Goal: Task Accomplishment & Management: Use online tool/utility

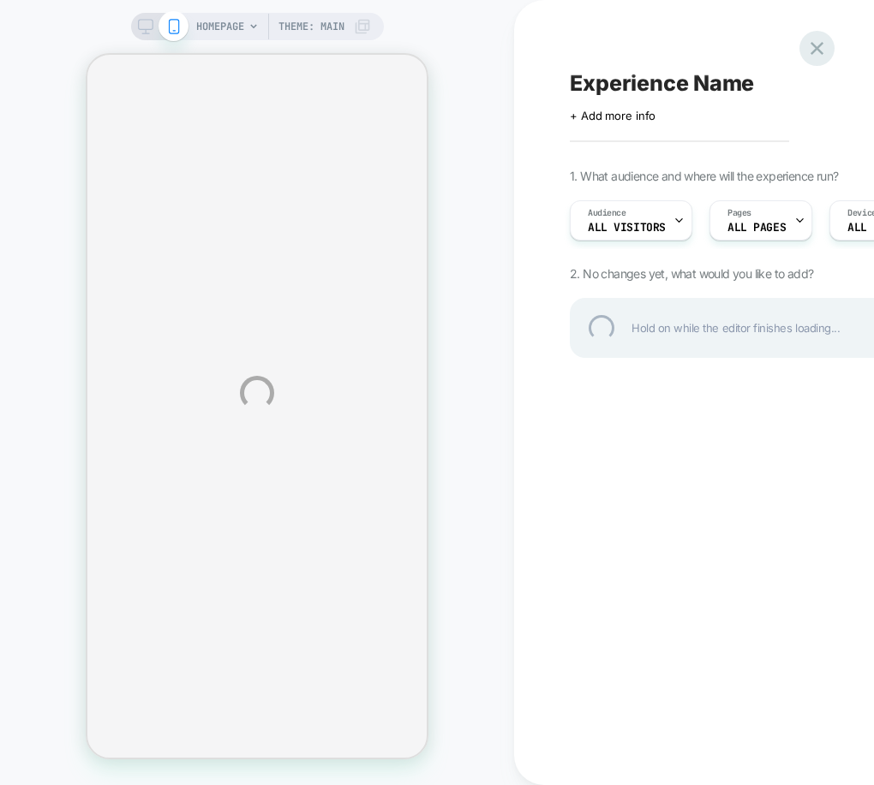
click at [820, 42] on div at bounding box center [816, 48] width 35 height 35
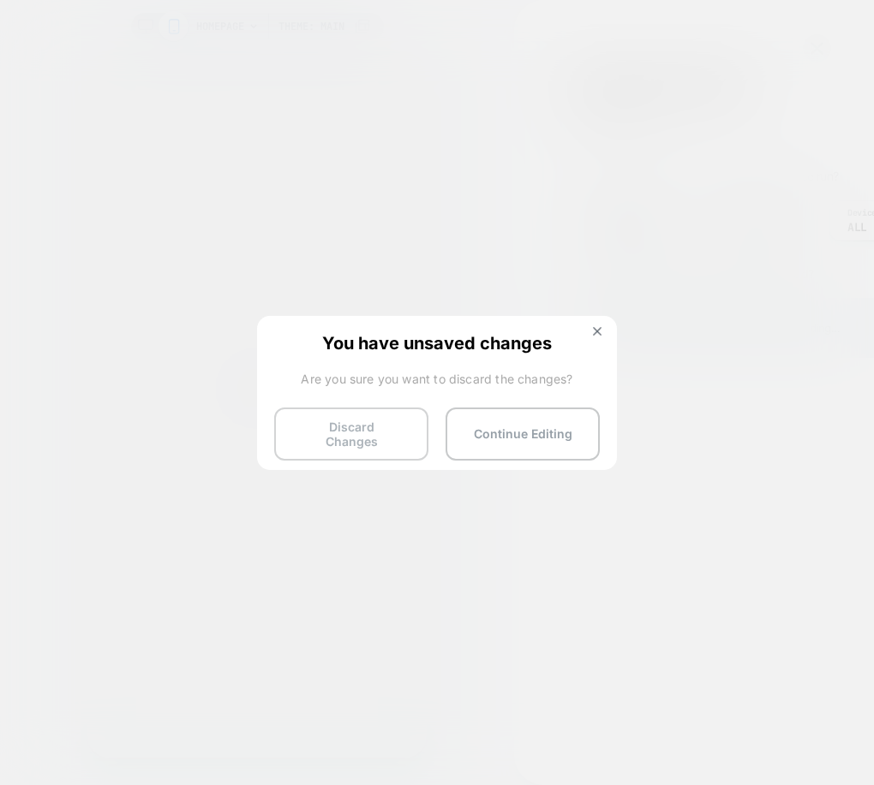
click at [382, 430] on button "Discard Changes" at bounding box center [351, 434] width 154 height 53
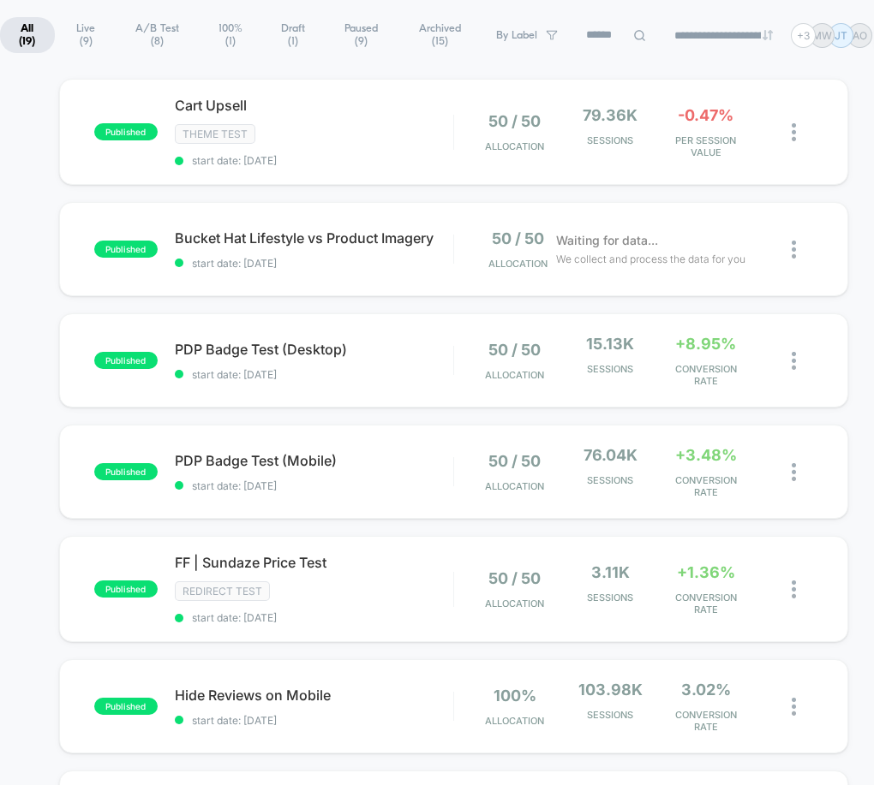
scroll to position [122, 0]
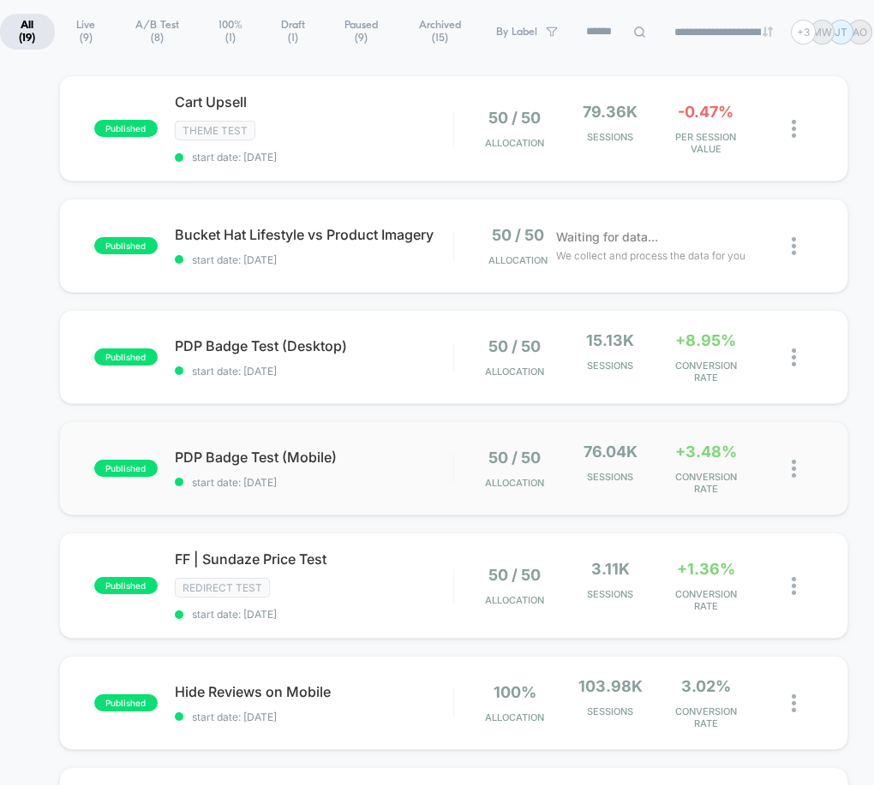
click at [244, 446] on div "published PDP Badge Test (Mobile) start date: 8/22/2025 50 / 50 Allocation 76.0…" at bounding box center [453, 468] width 789 height 94
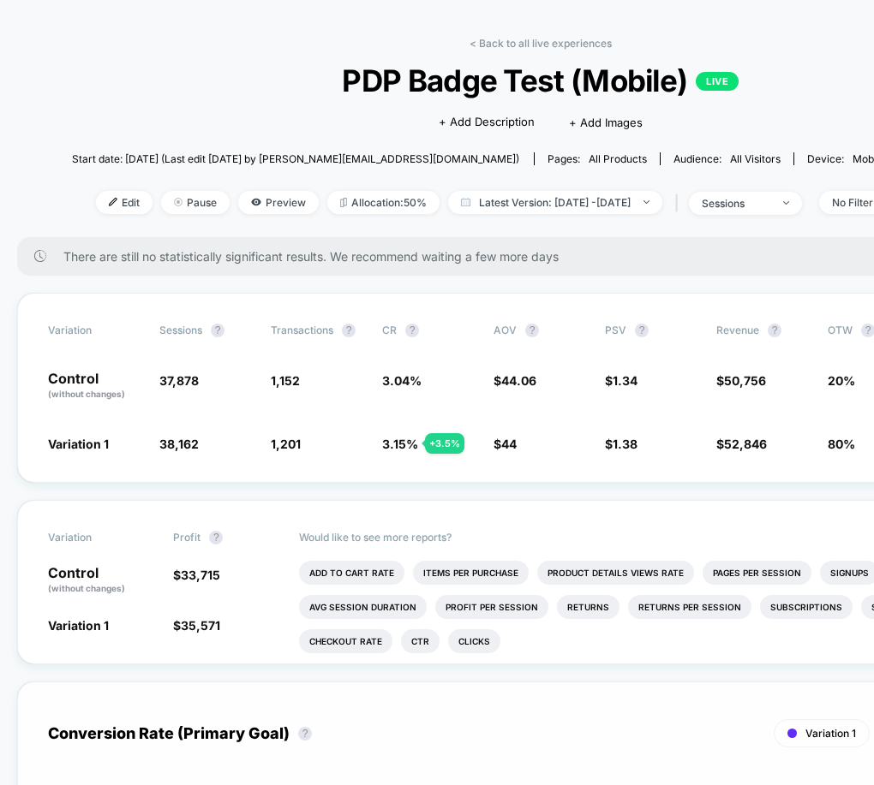
scroll to position [73, 0]
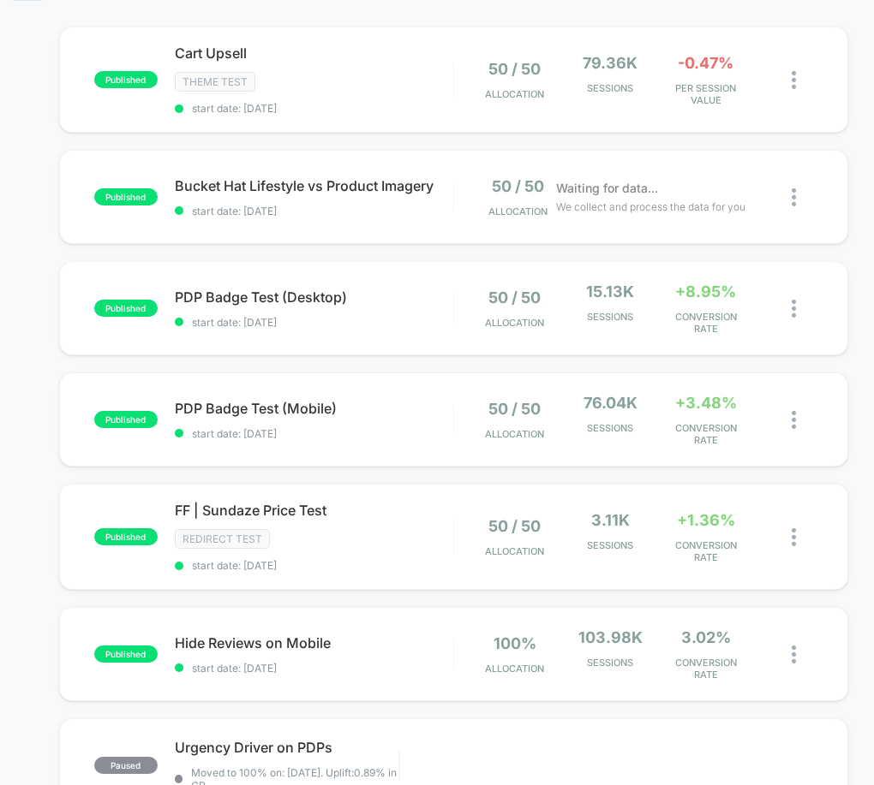
scroll to position [188, 0]
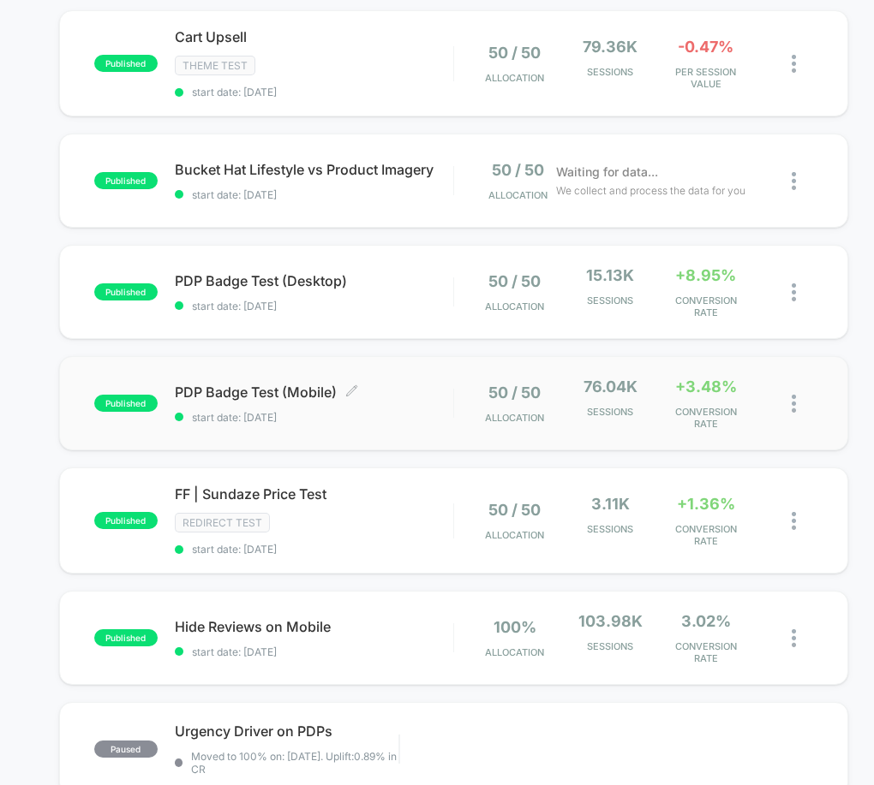
click at [285, 388] on span "PDP Badge Test (Mobile) Click to edit experience details" at bounding box center [314, 392] width 278 height 17
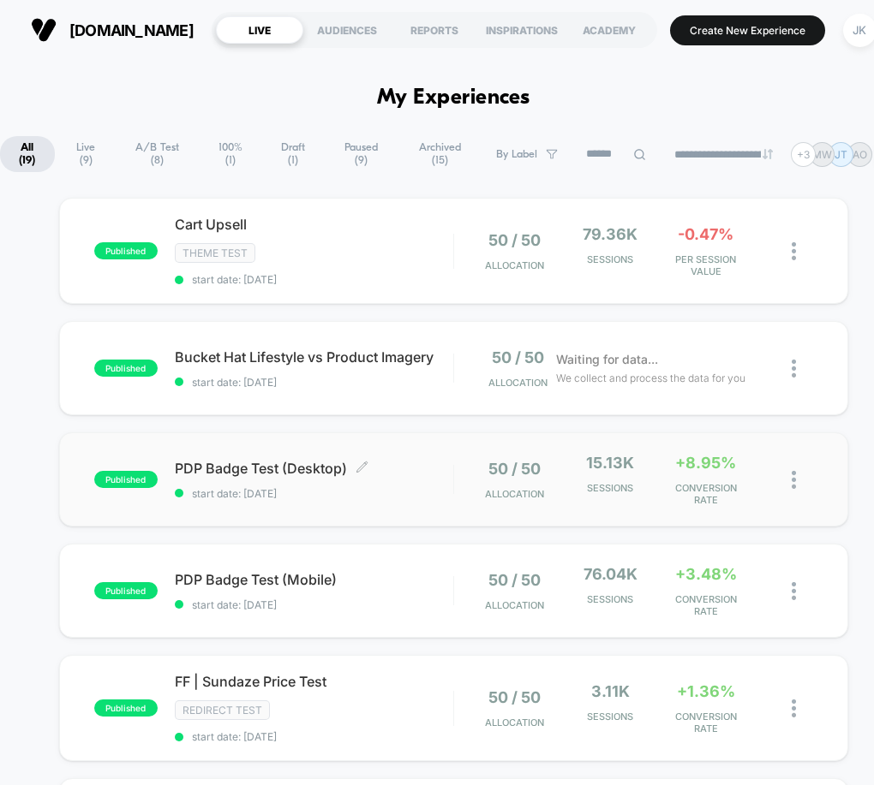
click at [301, 466] on span "PDP Badge Test (Desktop) Click to edit experience details" at bounding box center [314, 468] width 278 height 17
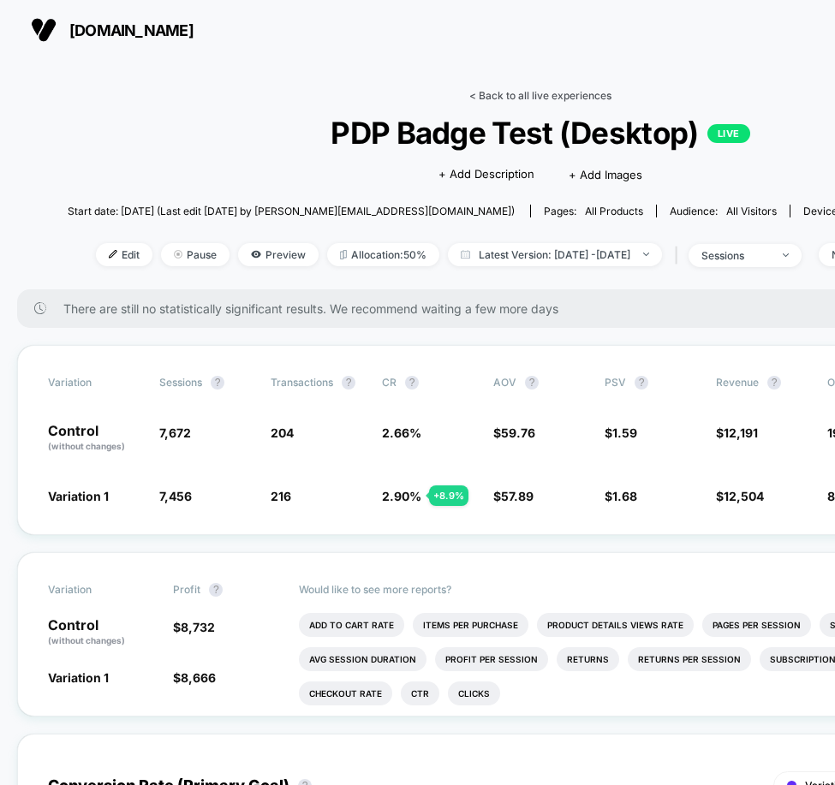
click at [498, 94] on link "< Back to all live experiences" at bounding box center [540, 95] width 142 height 13
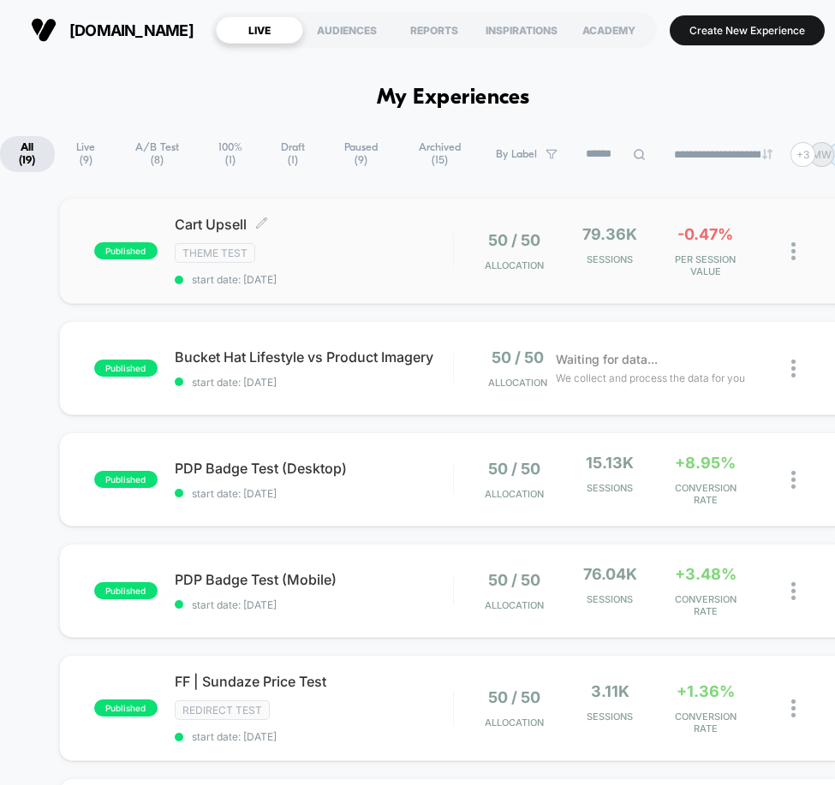
click at [241, 222] on span "Cart Upsell Click to edit experience details" at bounding box center [314, 224] width 278 height 17
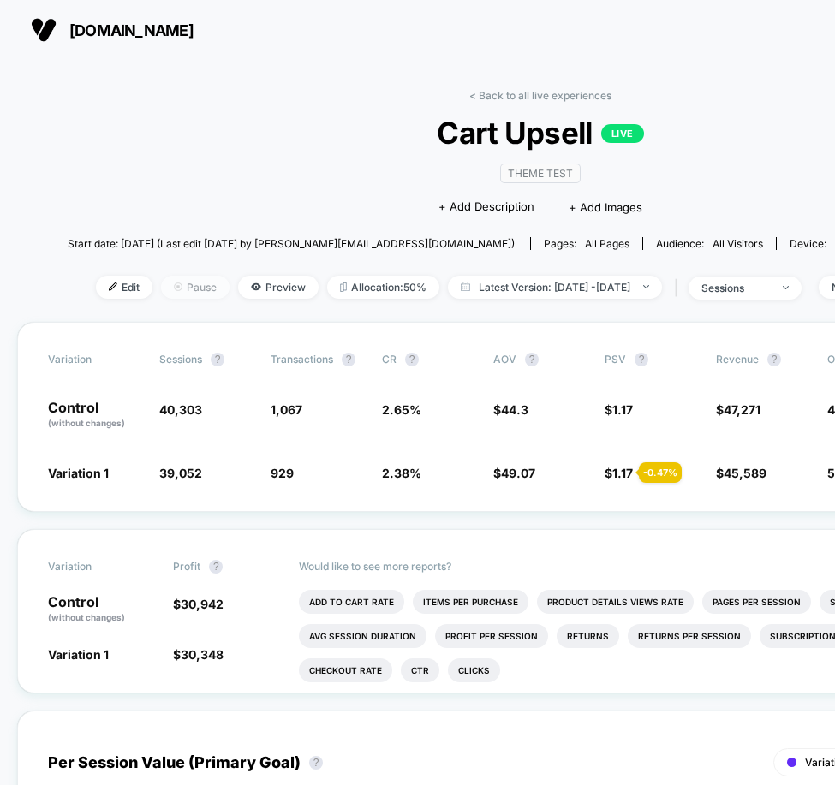
click at [185, 286] on span "Pause" at bounding box center [195, 287] width 69 height 23
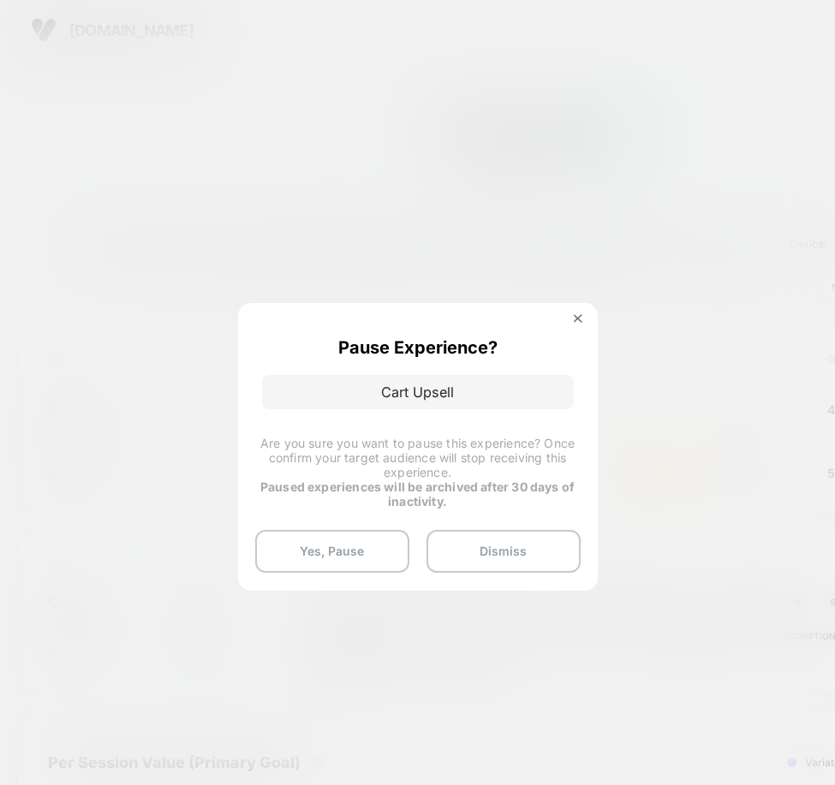
click at [492, 168] on div at bounding box center [417, 392] width 835 height 785
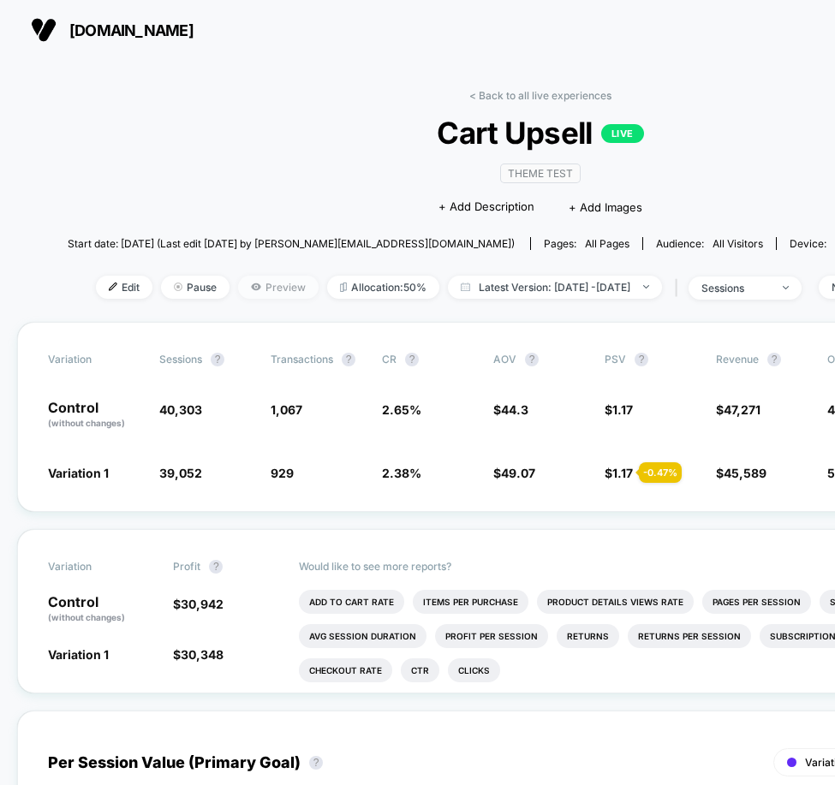
click at [238, 289] on span "Preview" at bounding box center [278, 287] width 81 height 23
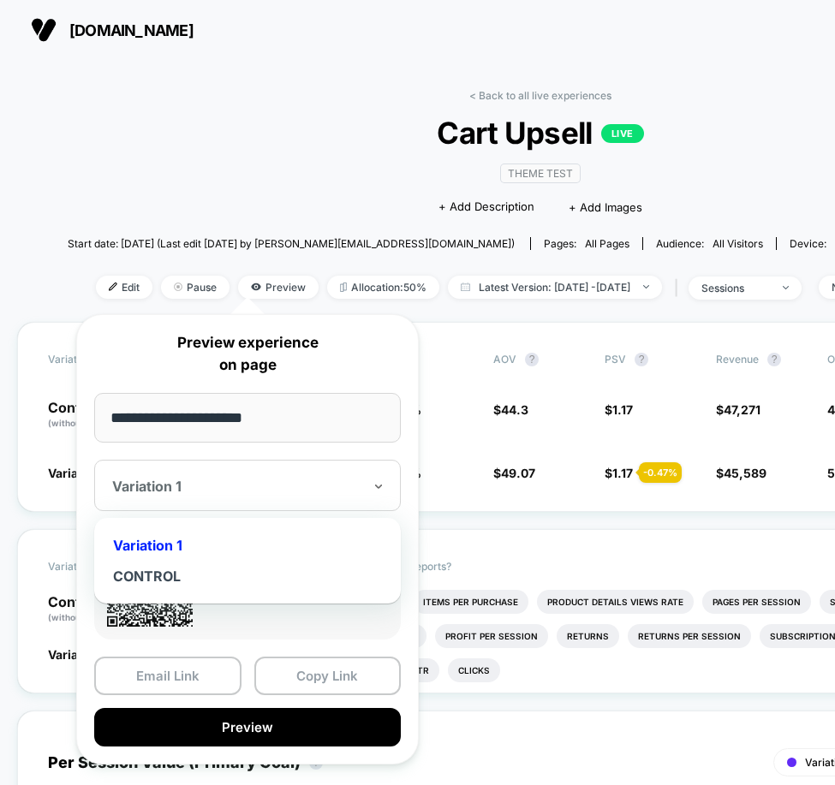
click at [218, 490] on div at bounding box center [237, 486] width 250 height 17
click at [196, 578] on div "CONTROL" at bounding box center [247, 576] width 289 height 31
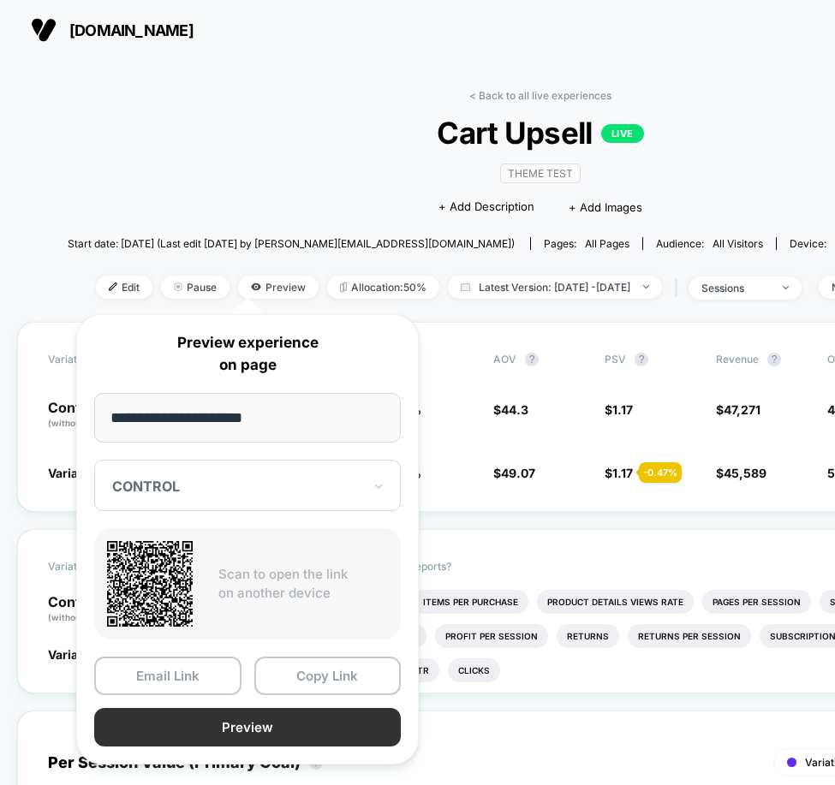
click at [233, 727] on button "Preview" at bounding box center [247, 727] width 307 height 39
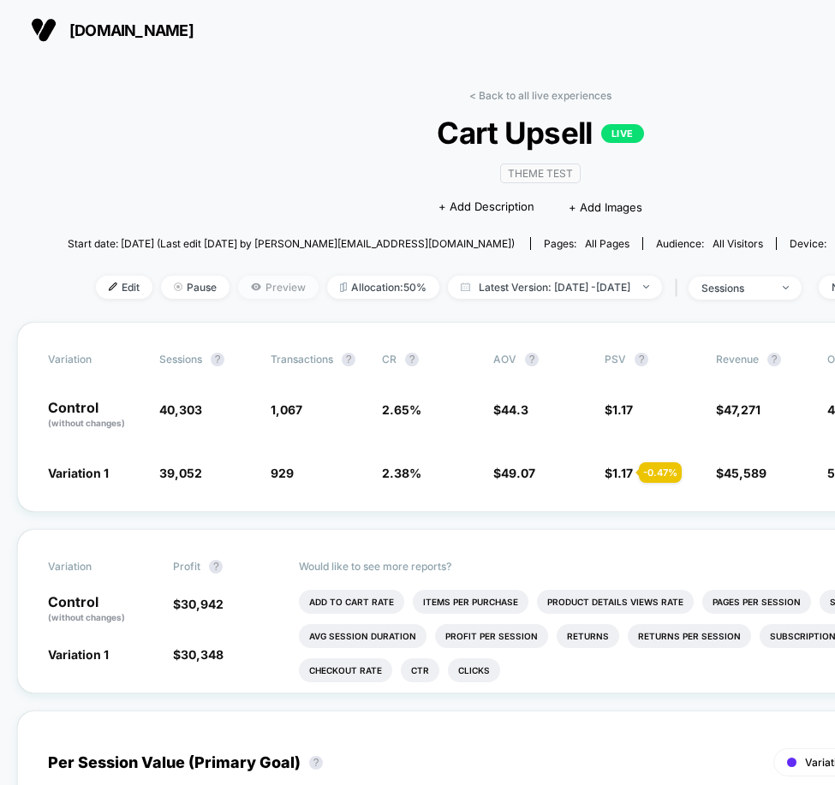
click at [251, 289] on icon at bounding box center [256, 287] width 10 height 10
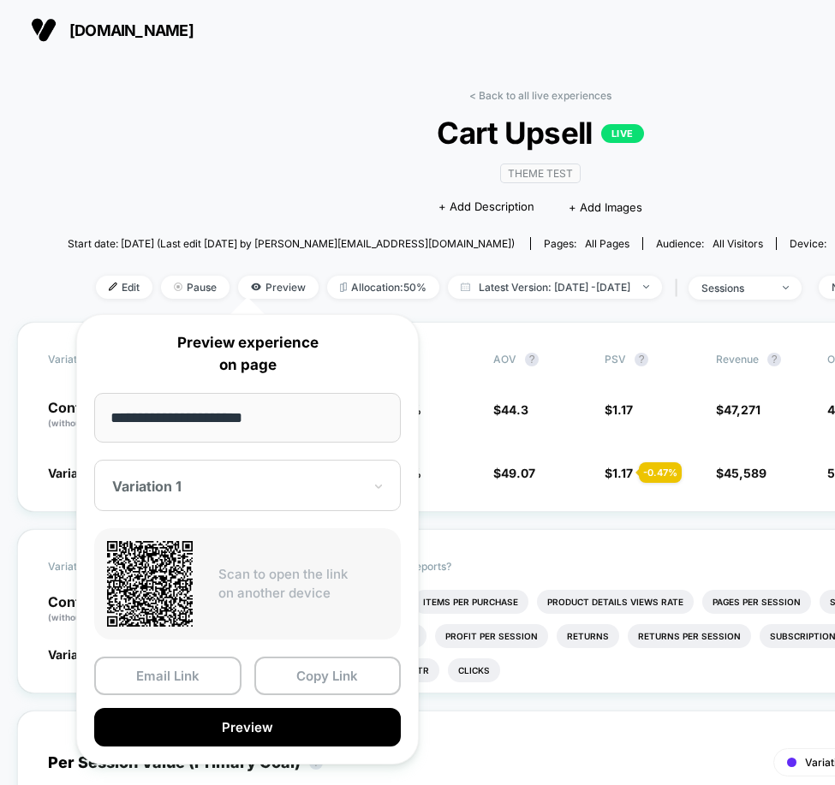
click at [198, 480] on div at bounding box center [237, 486] width 250 height 17
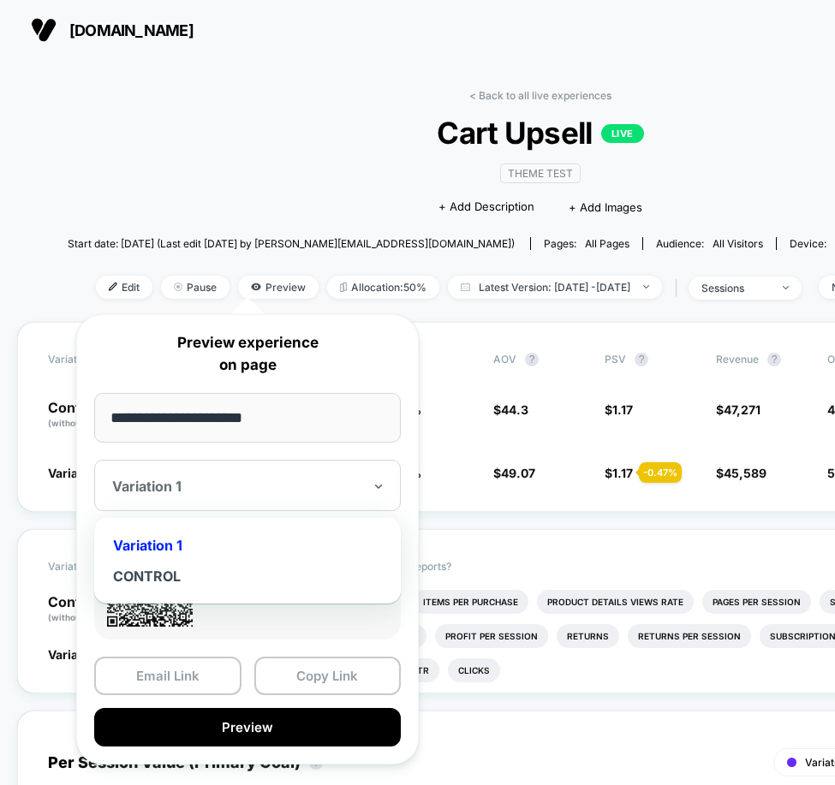
click at [183, 547] on div "Variation 1" at bounding box center [247, 545] width 289 height 31
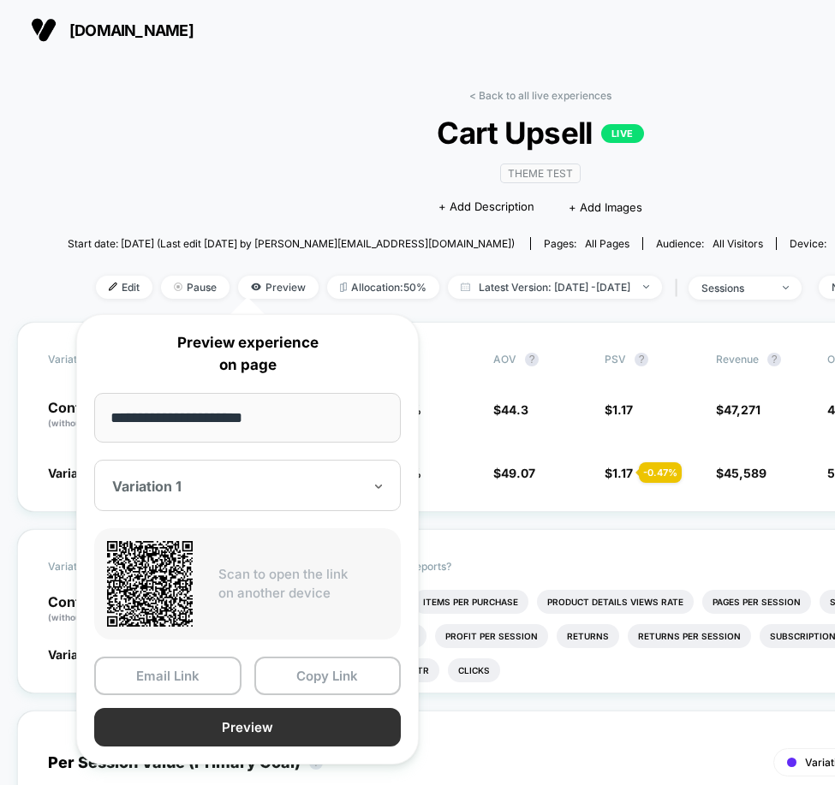
click at [224, 731] on button "Preview" at bounding box center [247, 727] width 307 height 39
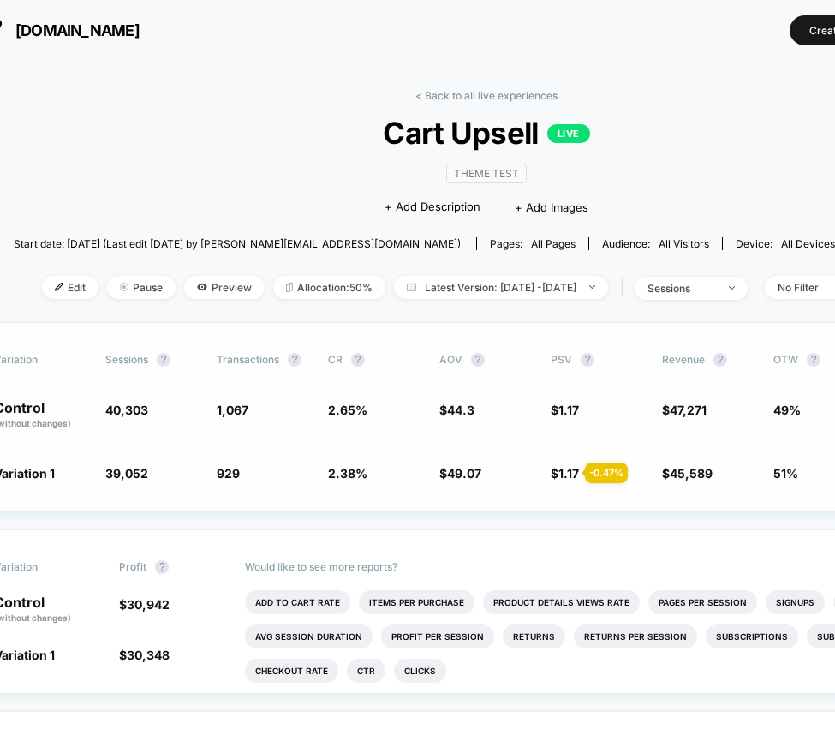
scroll to position [0, 47]
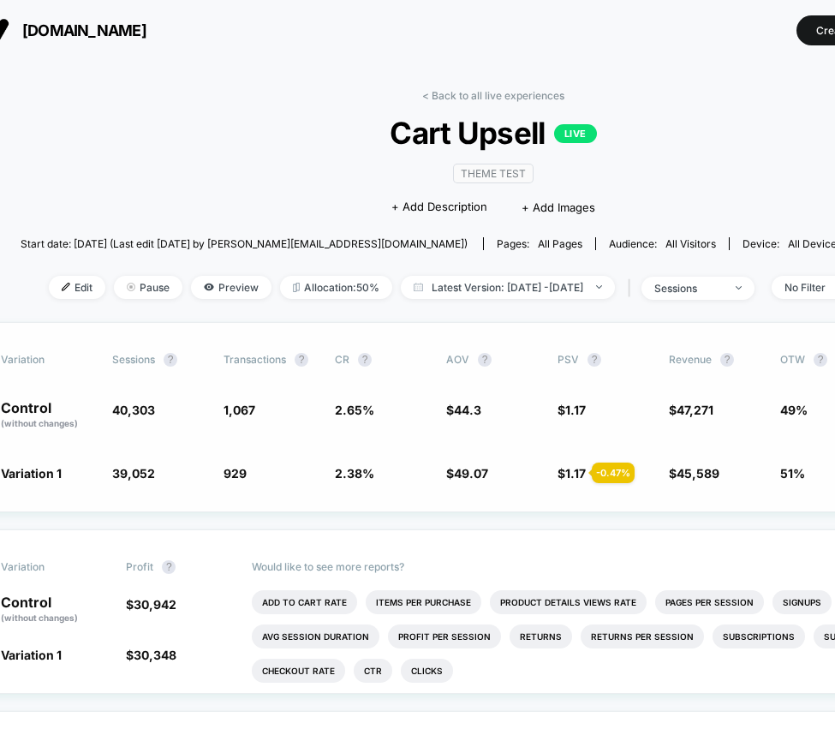
click at [695, 413] on span "47,271" at bounding box center [695, 410] width 37 height 15
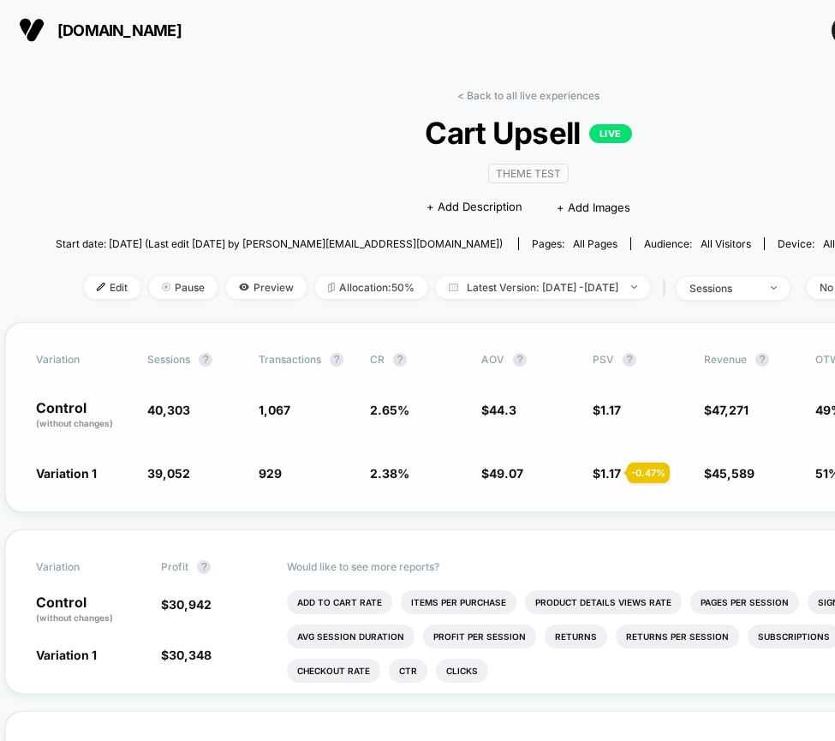
scroll to position [0, 0]
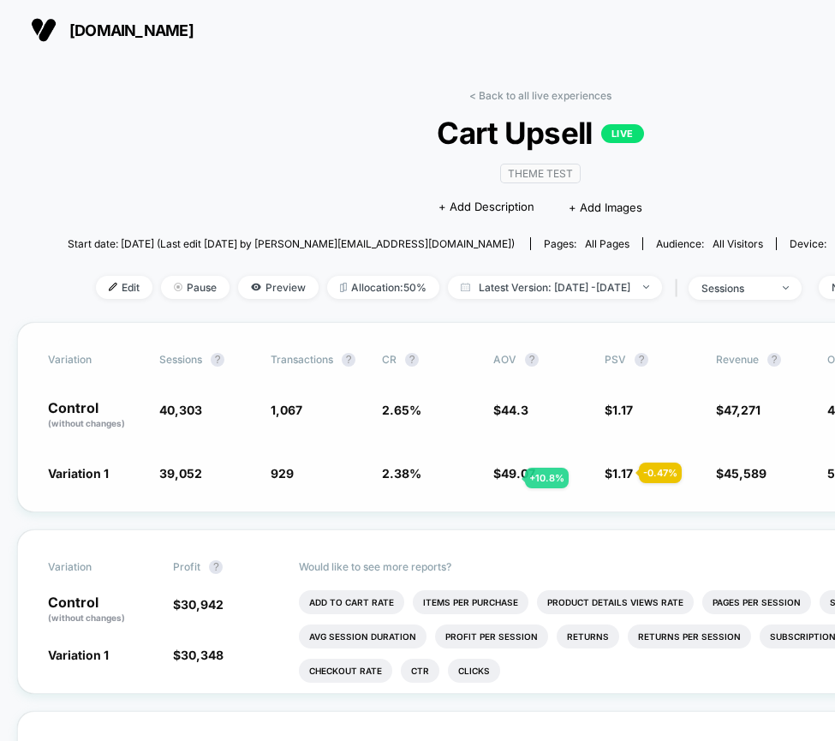
click at [504, 478] on span "49.07" at bounding box center [518, 473] width 34 height 15
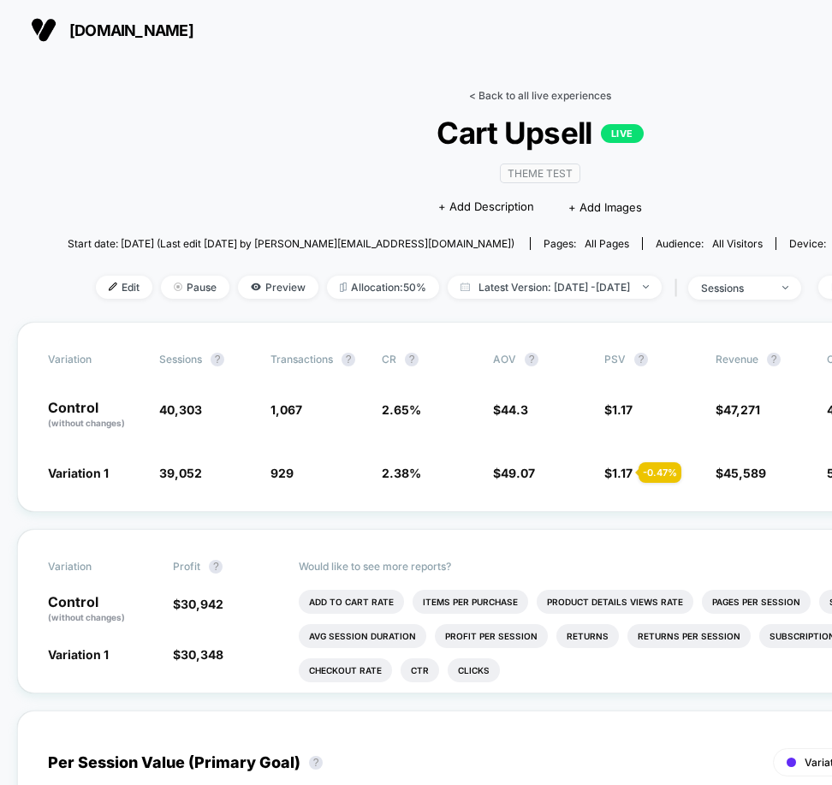
click at [515, 93] on link "< Back to all live experiences" at bounding box center [540, 95] width 142 height 13
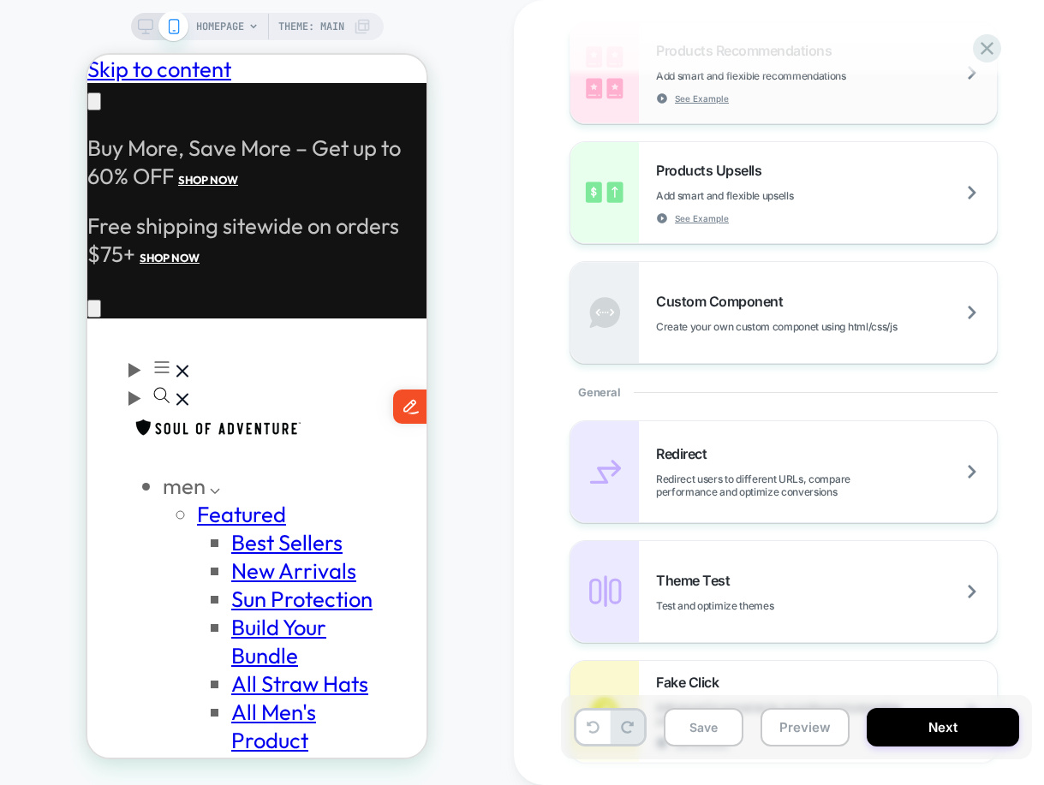
scroll to position [507, 0]
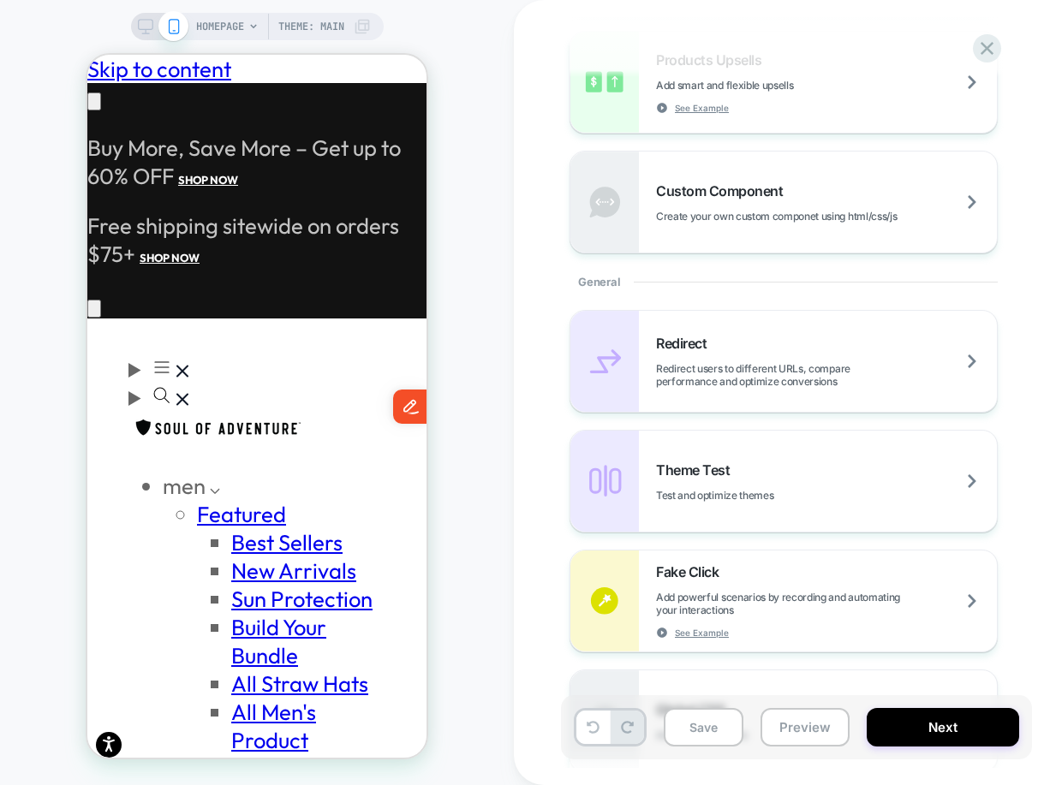
click at [742, 466] on div "Theme Test Test and optimize themes" at bounding box center [826, 482] width 341 height 40
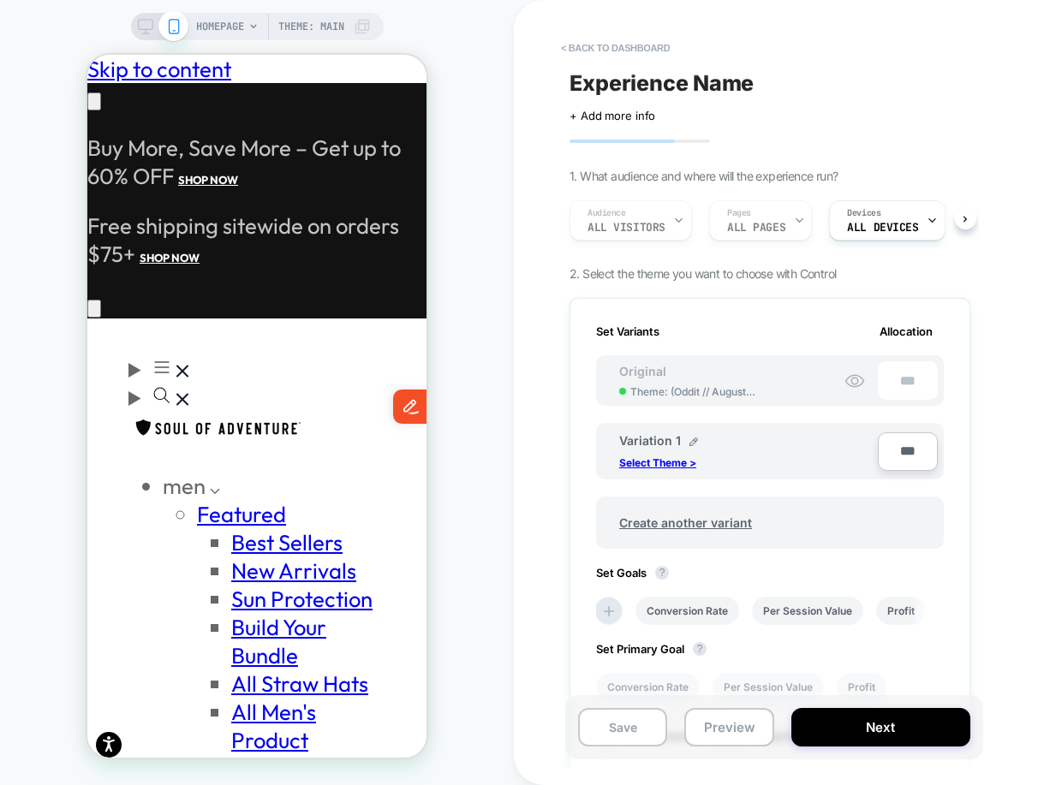
scroll to position [0, 0]
click at [680, 459] on p "Select Theme >" at bounding box center [657, 462] width 77 height 13
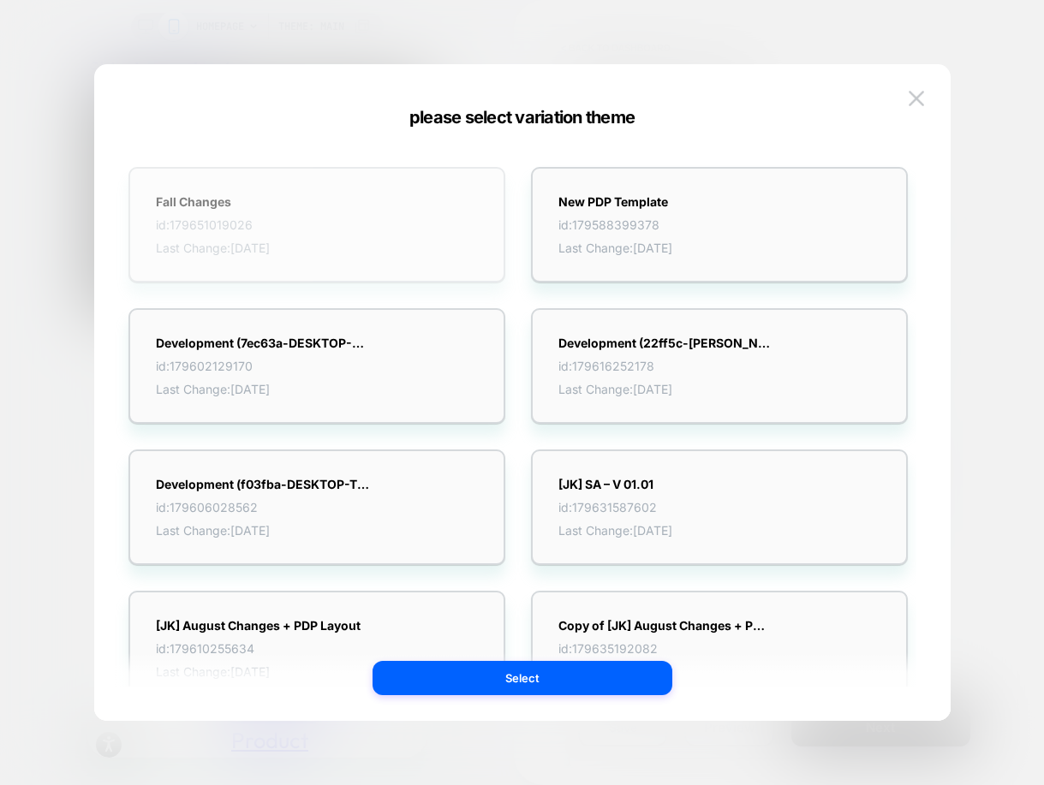
click at [410, 234] on div "Fall Changes id: 179651019026 Last Change: [DATE]" at bounding box center [316, 225] width 377 height 116
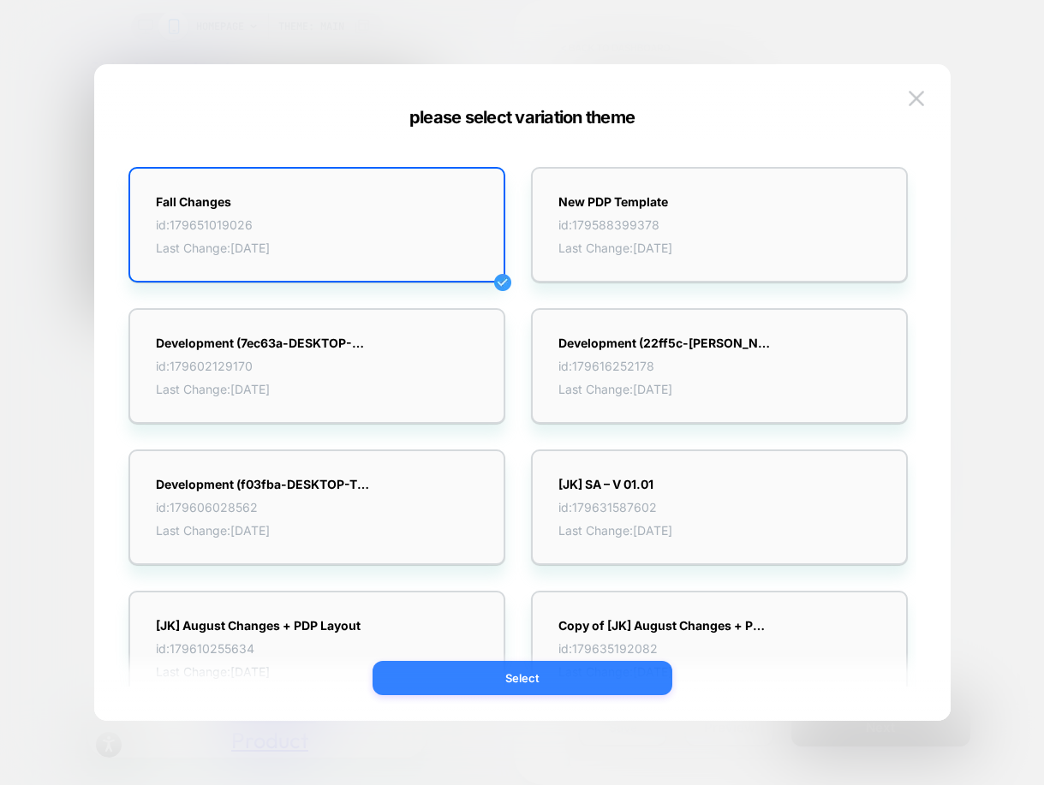
click at [529, 686] on button "Select" at bounding box center [523, 678] width 300 height 34
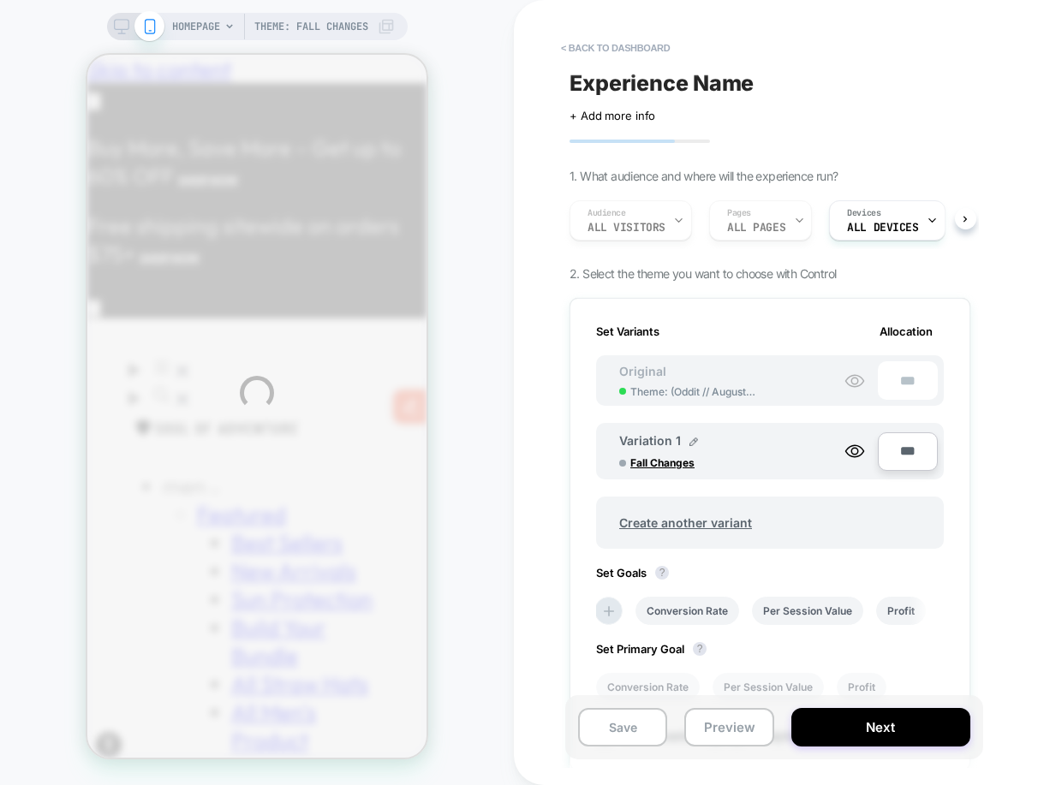
scroll to position [0, 267]
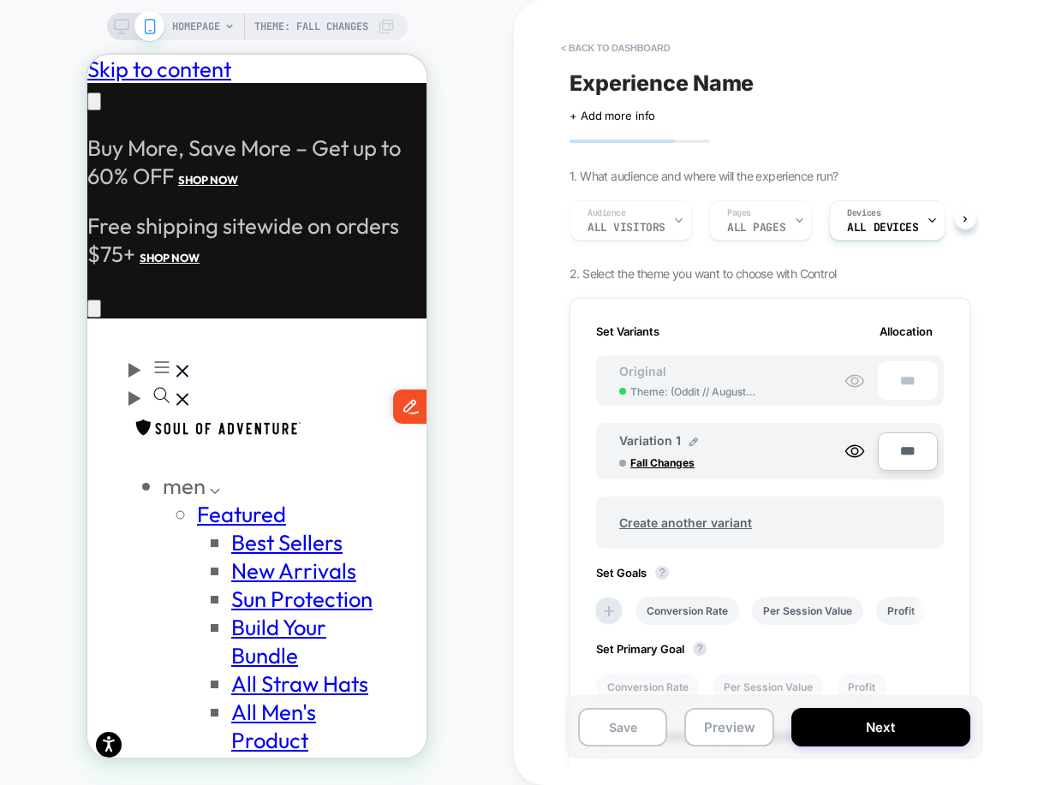
click at [650, 87] on span "Experience Name" at bounding box center [662, 83] width 184 height 26
click at [650, 87] on div "Experience Name" at bounding box center [770, 83] width 401 height 26
type textarea "**********"
click at [802, 83] on icon at bounding box center [810, 83] width 21 height 21
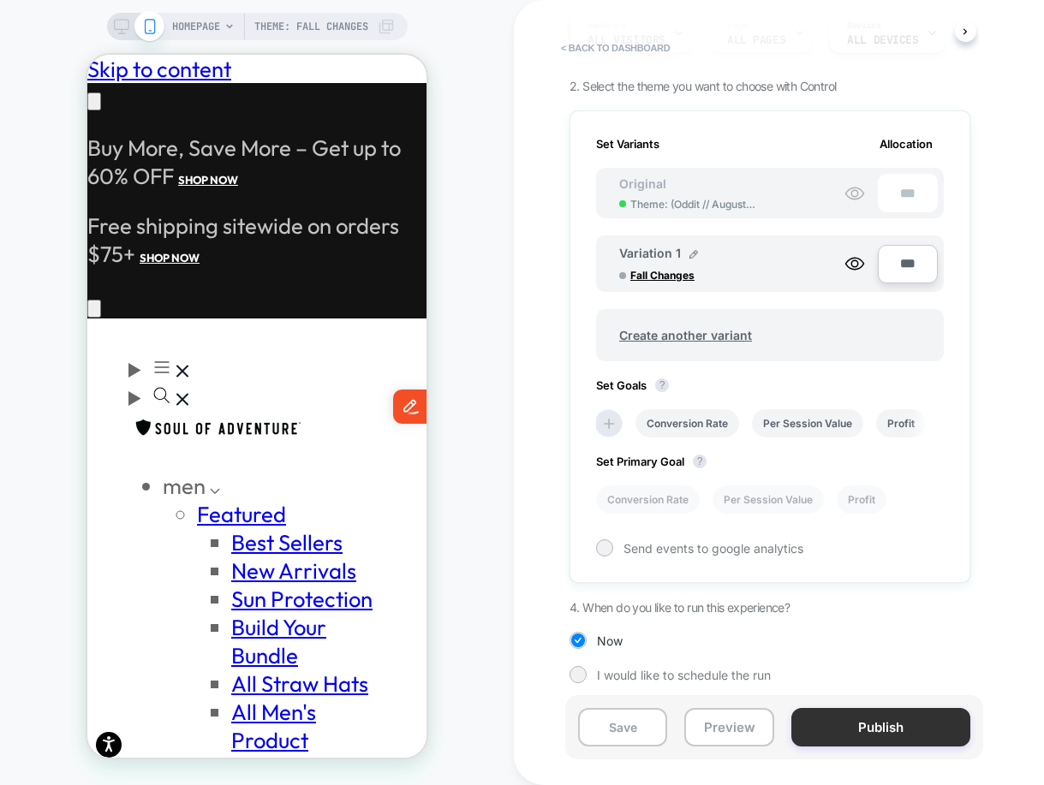
click at [860, 719] on button "Publish" at bounding box center [880, 727] width 179 height 39
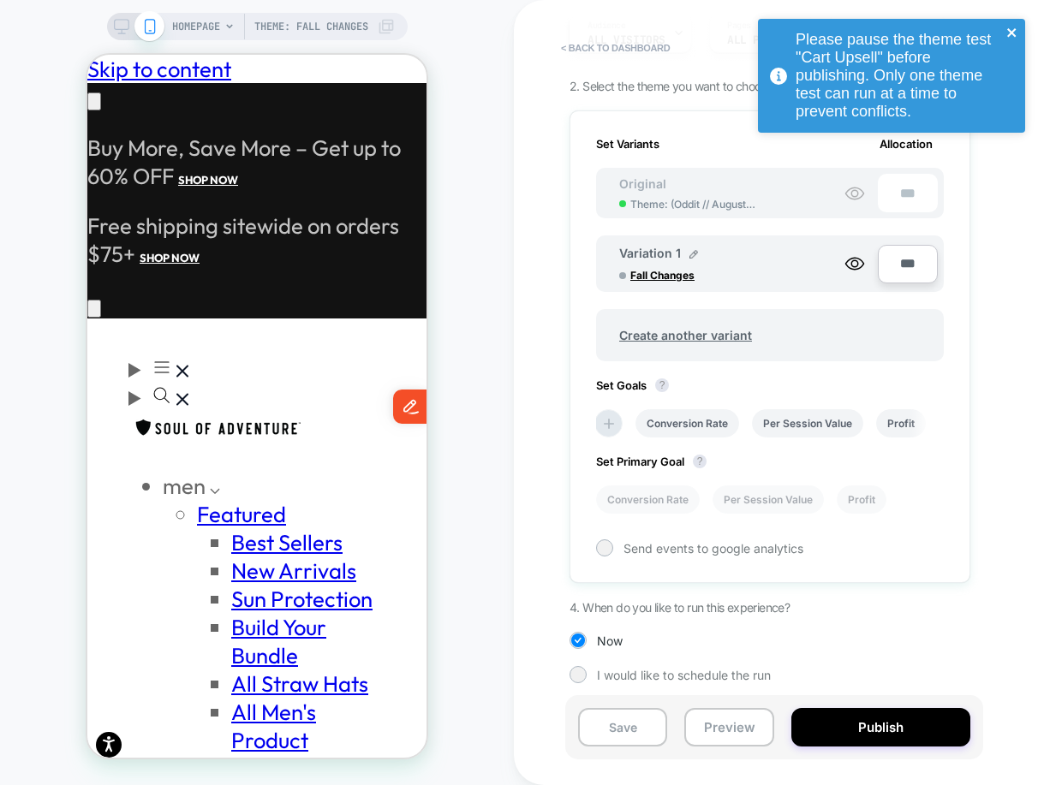
scroll to position [0, 267]
click at [1010, 34] on icon "close" at bounding box center [1011, 32] width 9 height 9
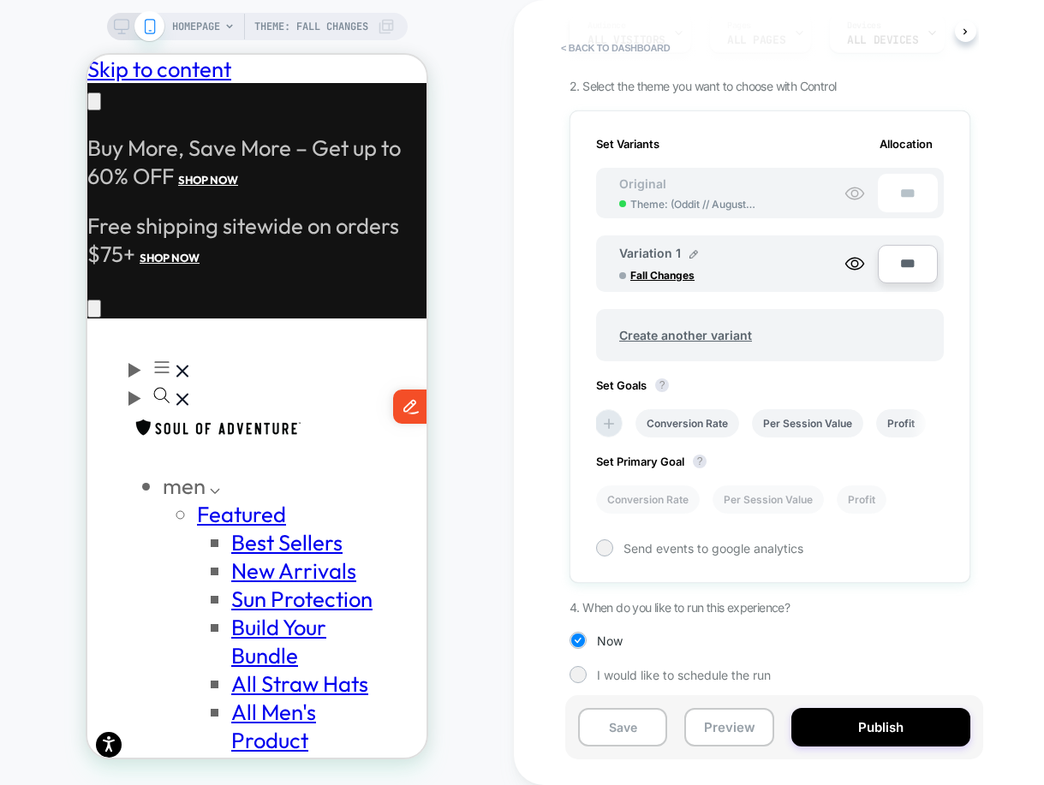
scroll to position [0, 0]
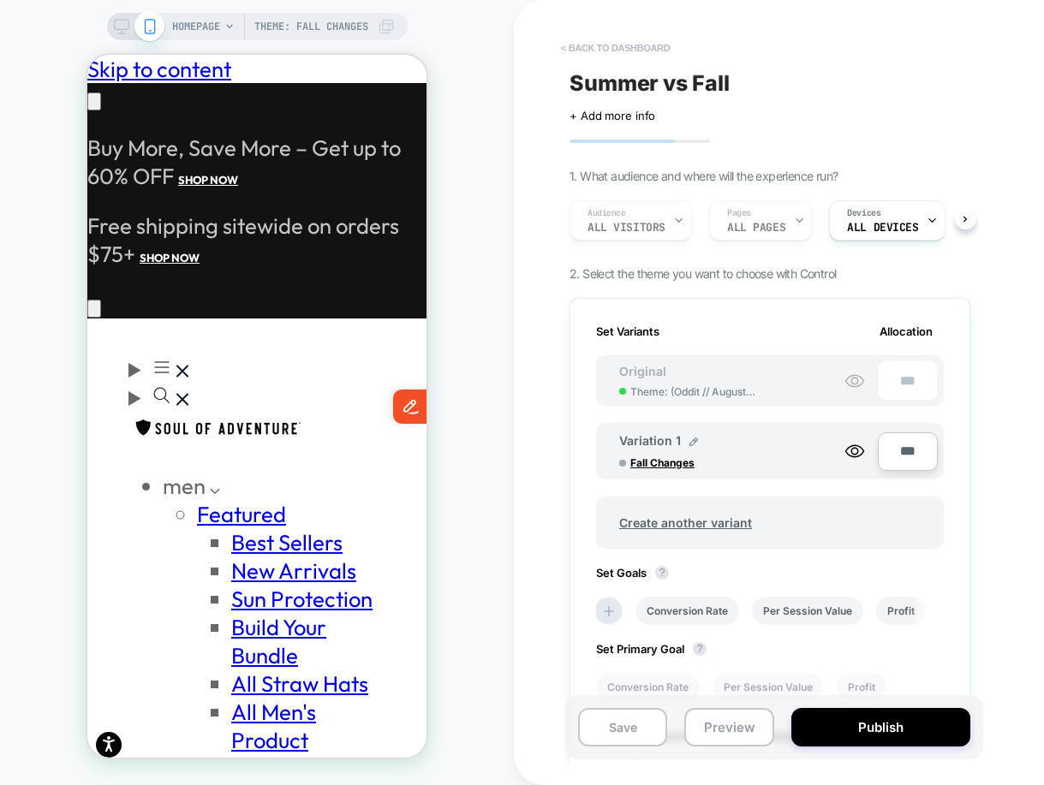
click at [605, 43] on button "< back to dashboard" at bounding box center [615, 47] width 126 height 27
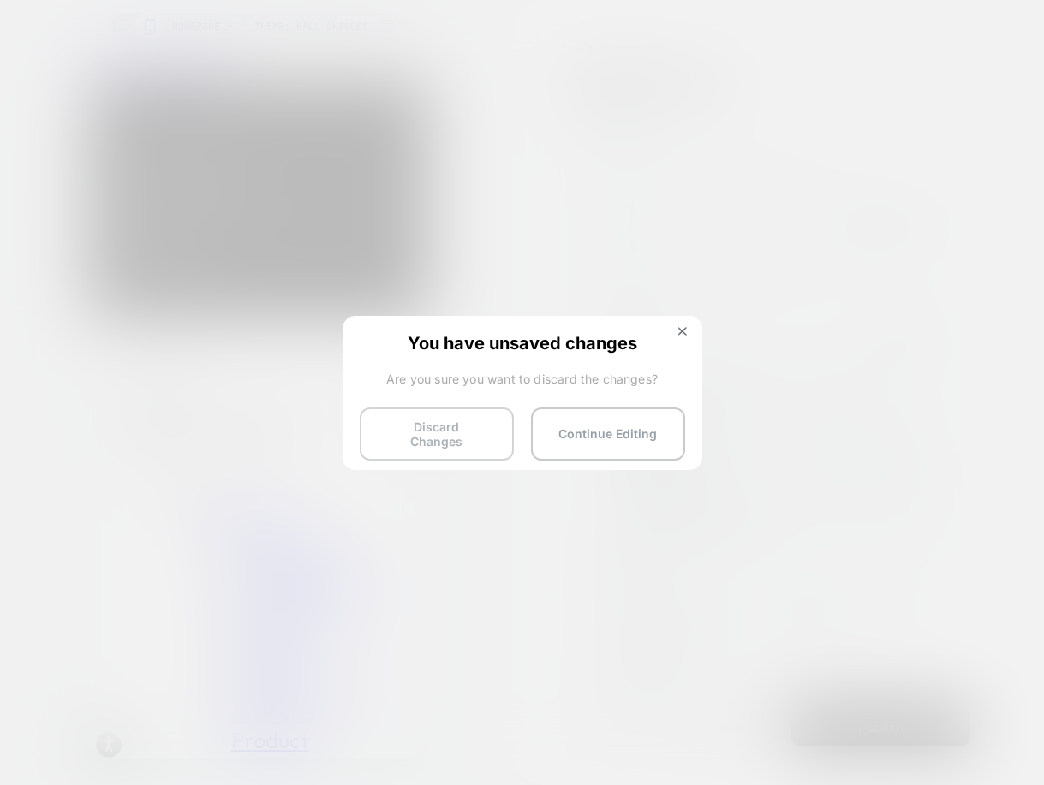
click at [470, 427] on button "Discard Changes" at bounding box center [437, 434] width 154 height 53
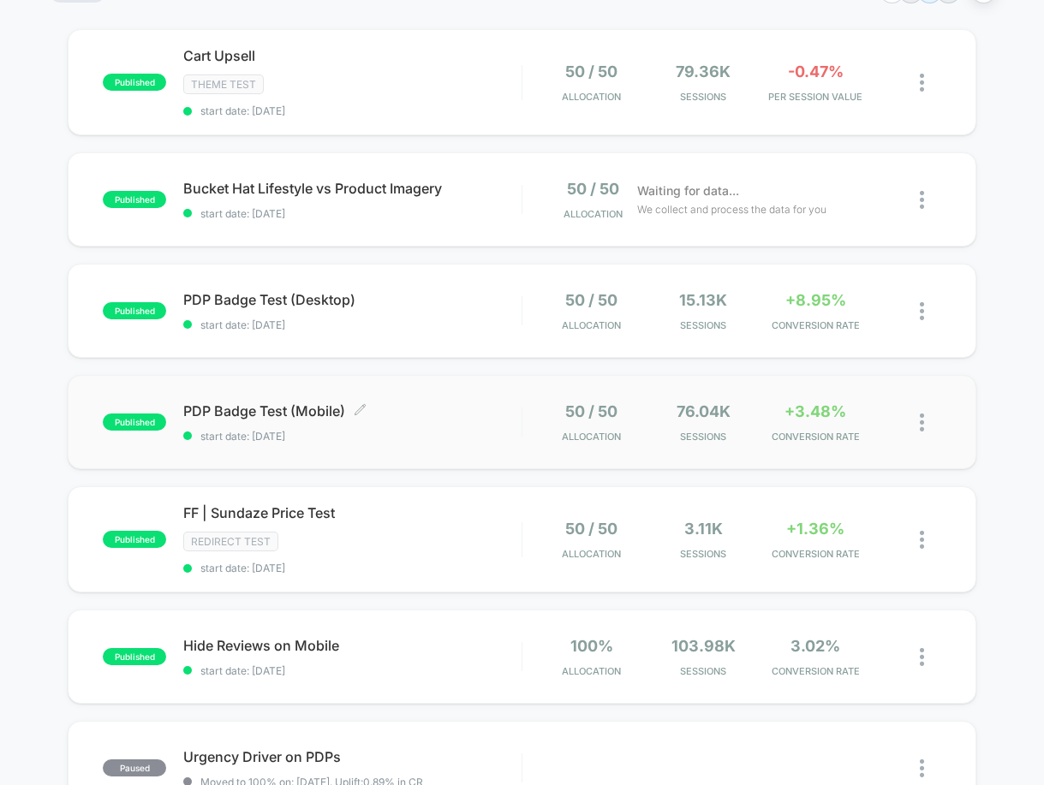
scroll to position [120, 0]
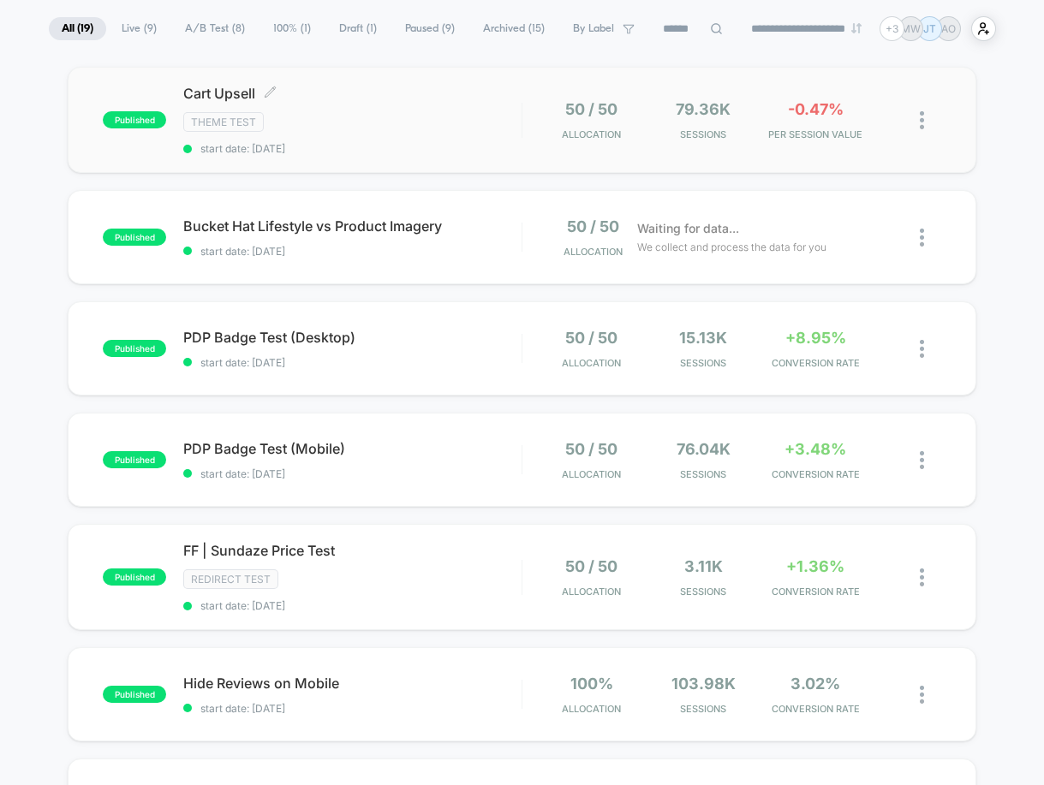
click at [346, 101] on div "Cart Upsell Click to edit experience details Click to edit experience details T…" at bounding box center [352, 120] width 338 height 70
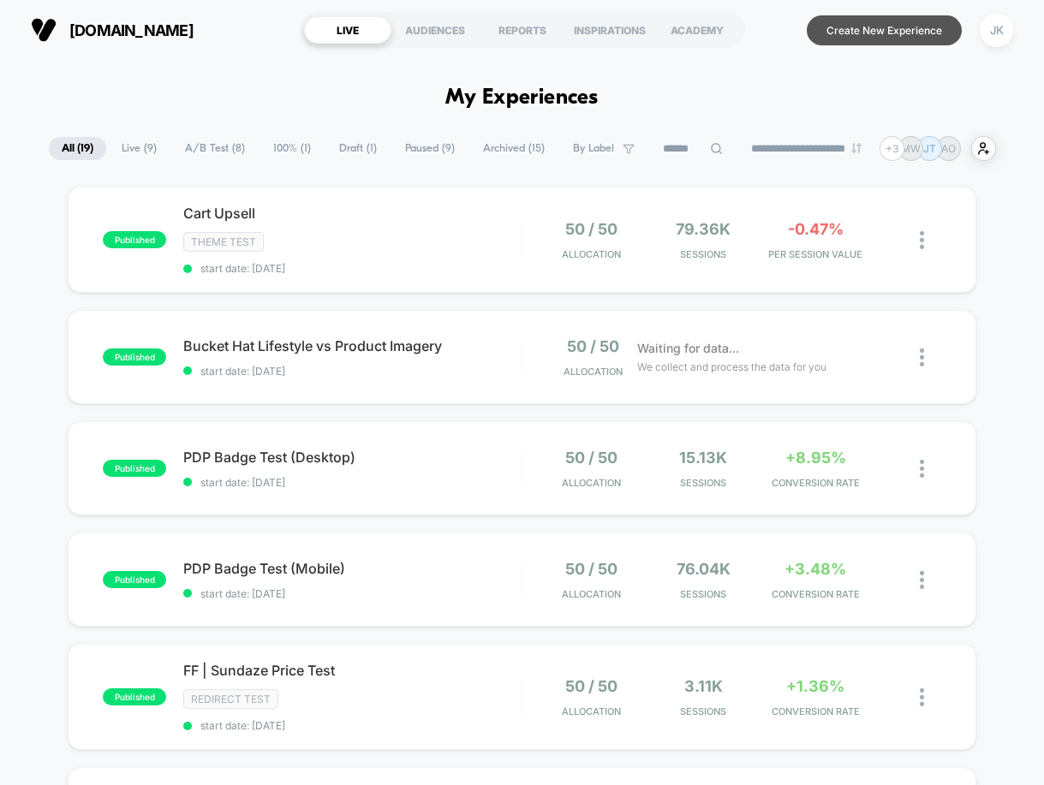
click at [871, 33] on button "Create New Experience" at bounding box center [884, 30] width 155 height 30
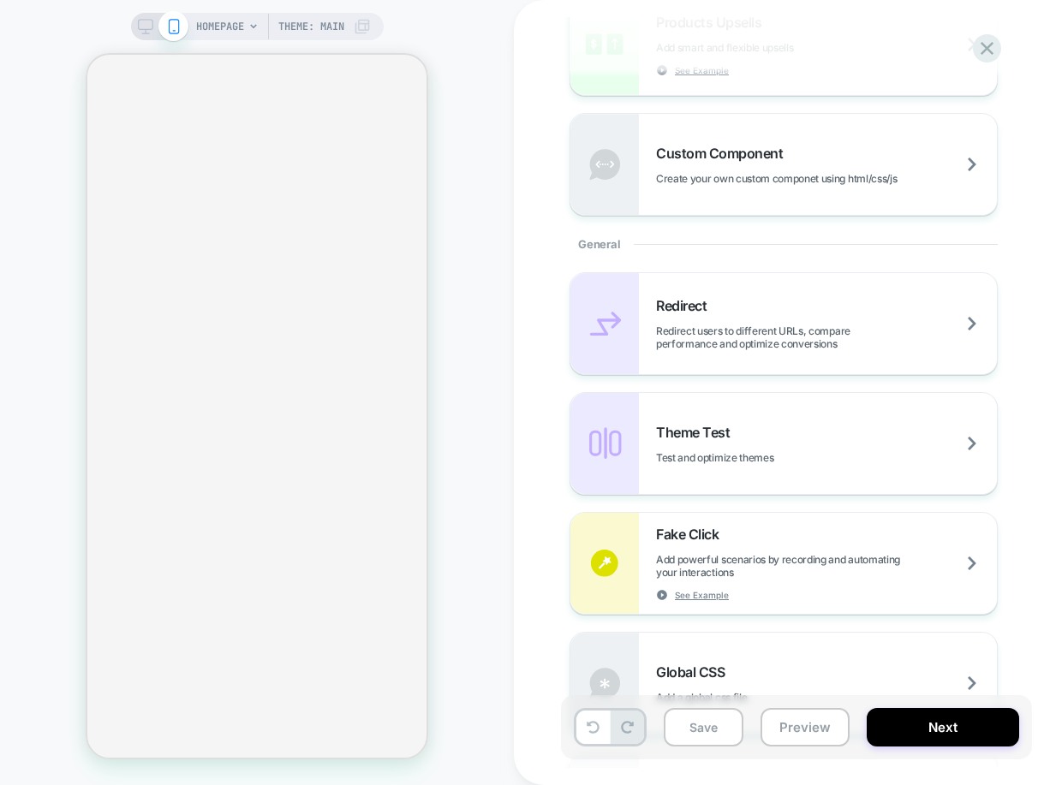
scroll to position [560, 0]
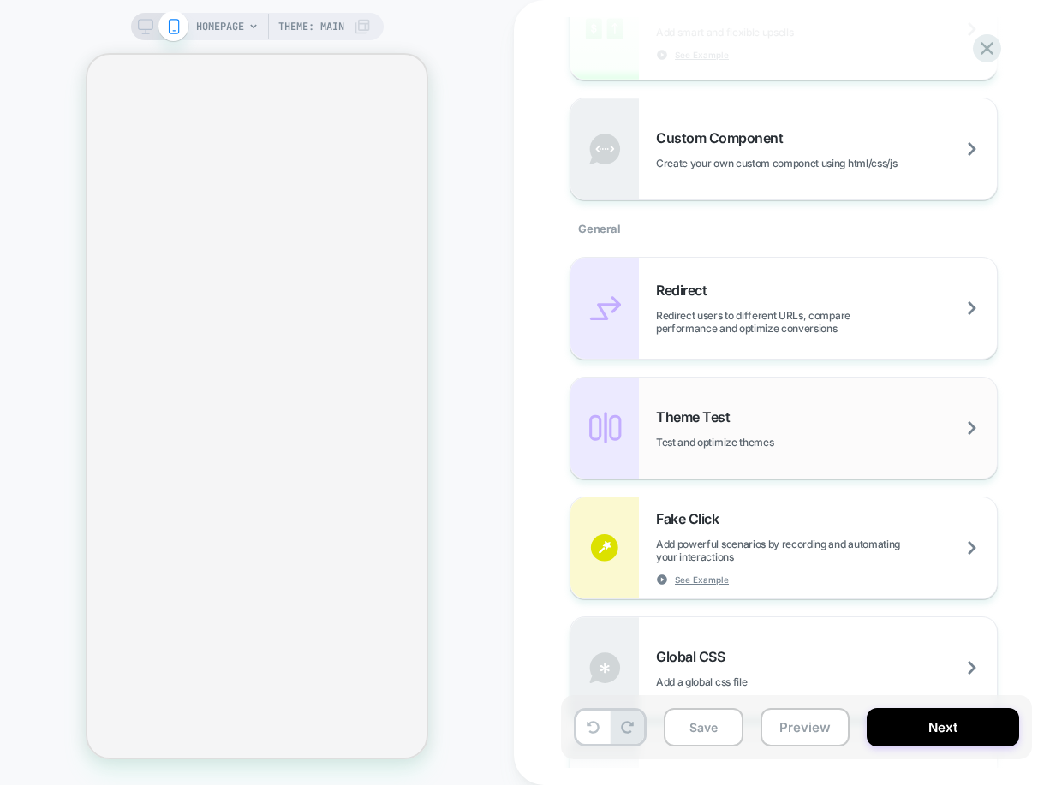
click at [724, 415] on span "Theme Test" at bounding box center [697, 417] width 82 height 17
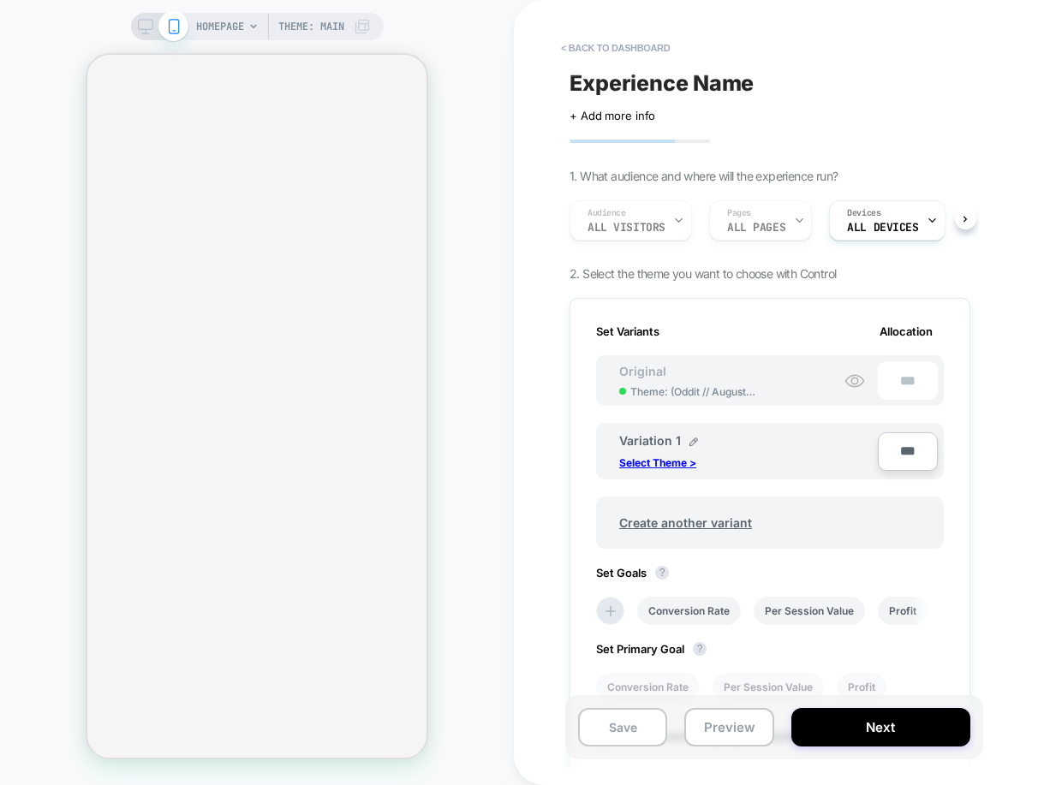
scroll to position [0, 2]
click at [841, 723] on button "Next" at bounding box center [880, 727] width 179 height 39
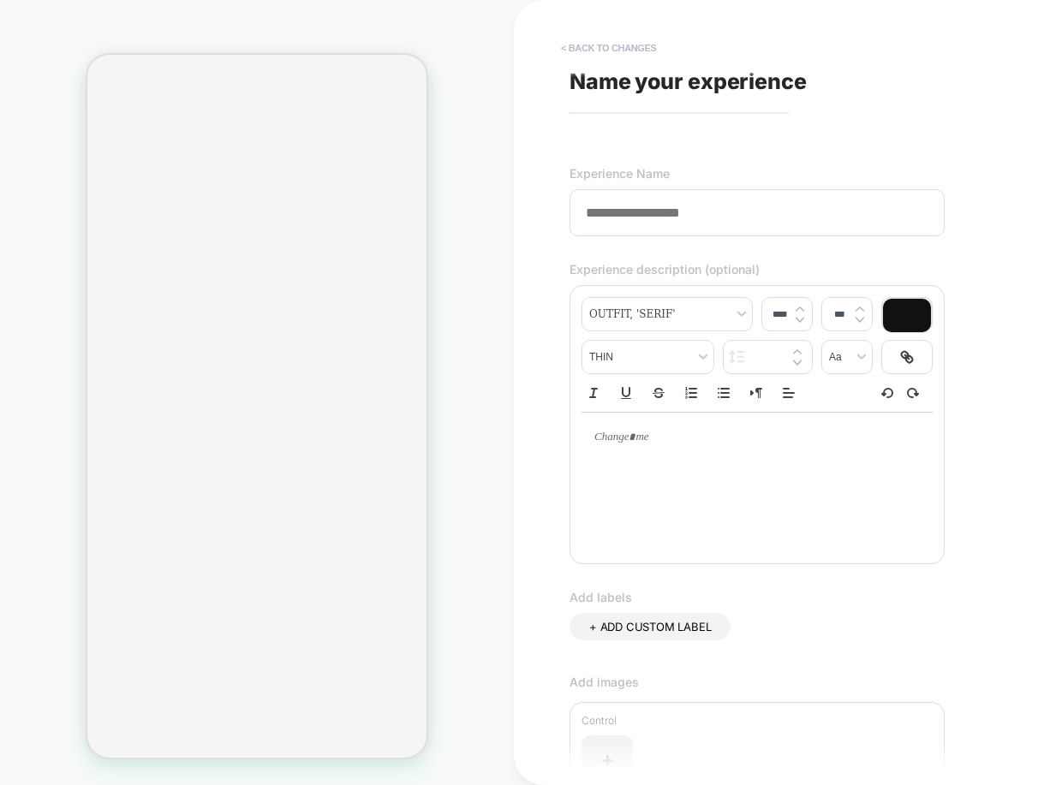
click at [614, 37] on button "< Back to changes" at bounding box center [608, 47] width 113 height 27
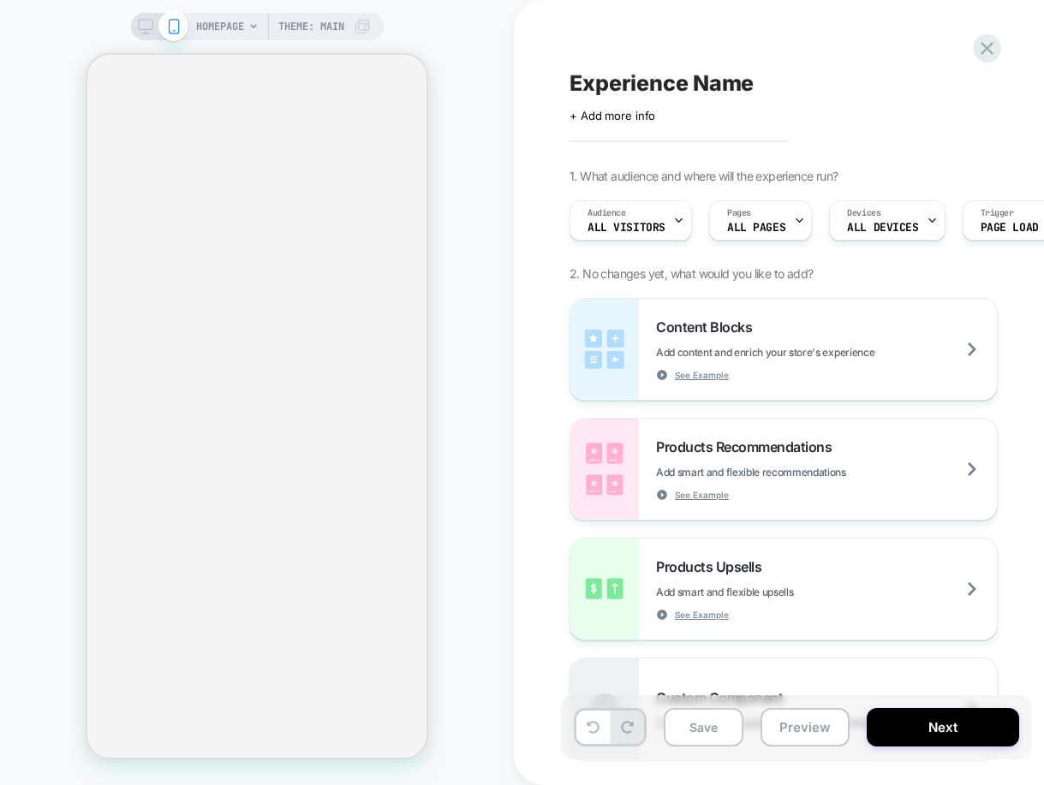
click at [623, 86] on span "Experience Name" at bounding box center [662, 83] width 184 height 26
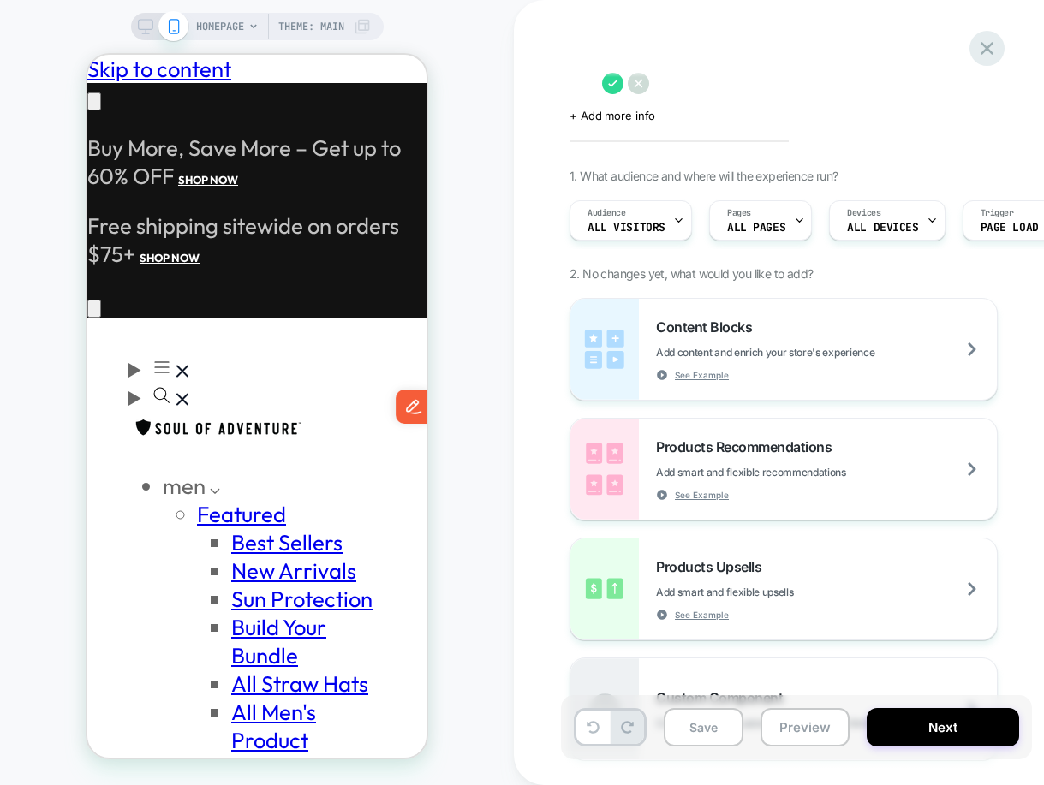
scroll to position [0, 0]
click at [988, 39] on icon at bounding box center [986, 48] width 23 height 23
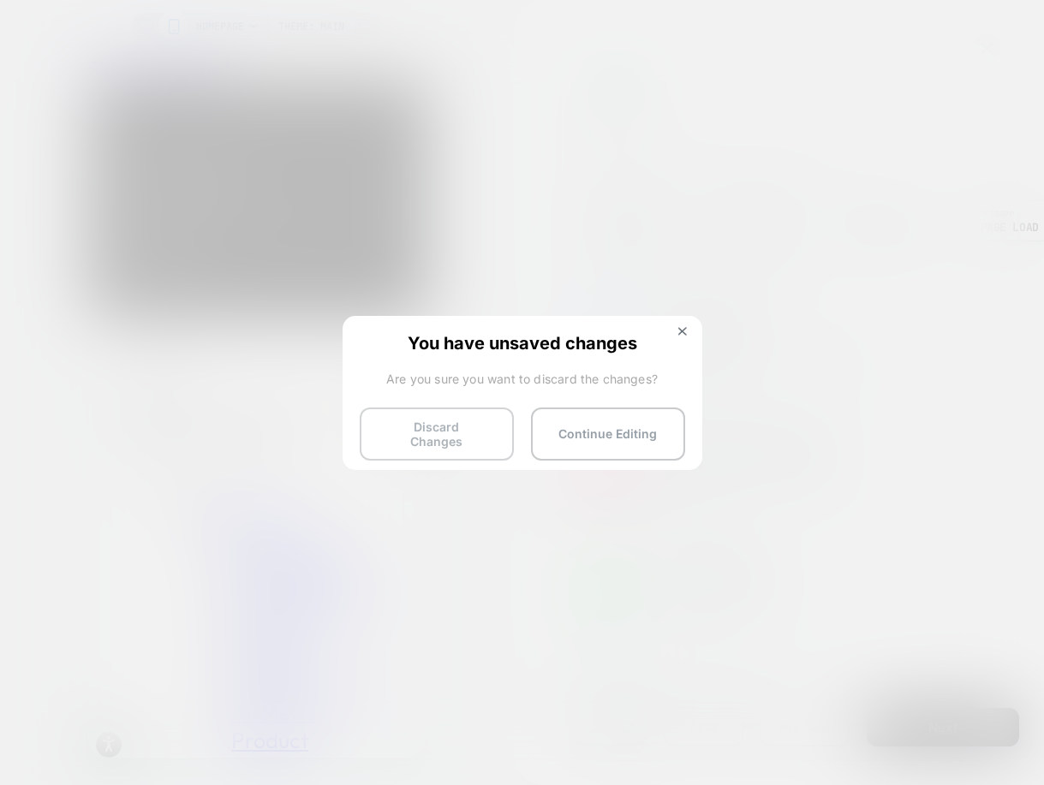
click at [467, 418] on button "Discard Changes" at bounding box center [437, 434] width 154 height 53
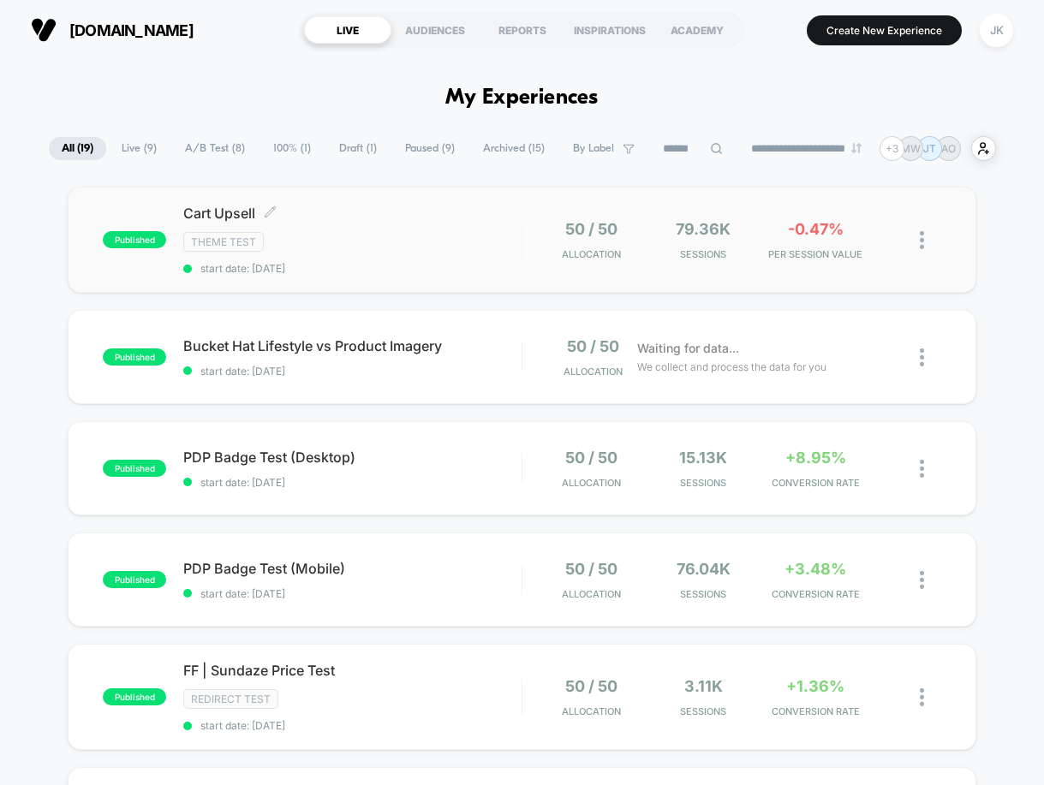
click at [287, 218] on span "Cart Upsell Click to edit experience details" at bounding box center [352, 213] width 338 height 17
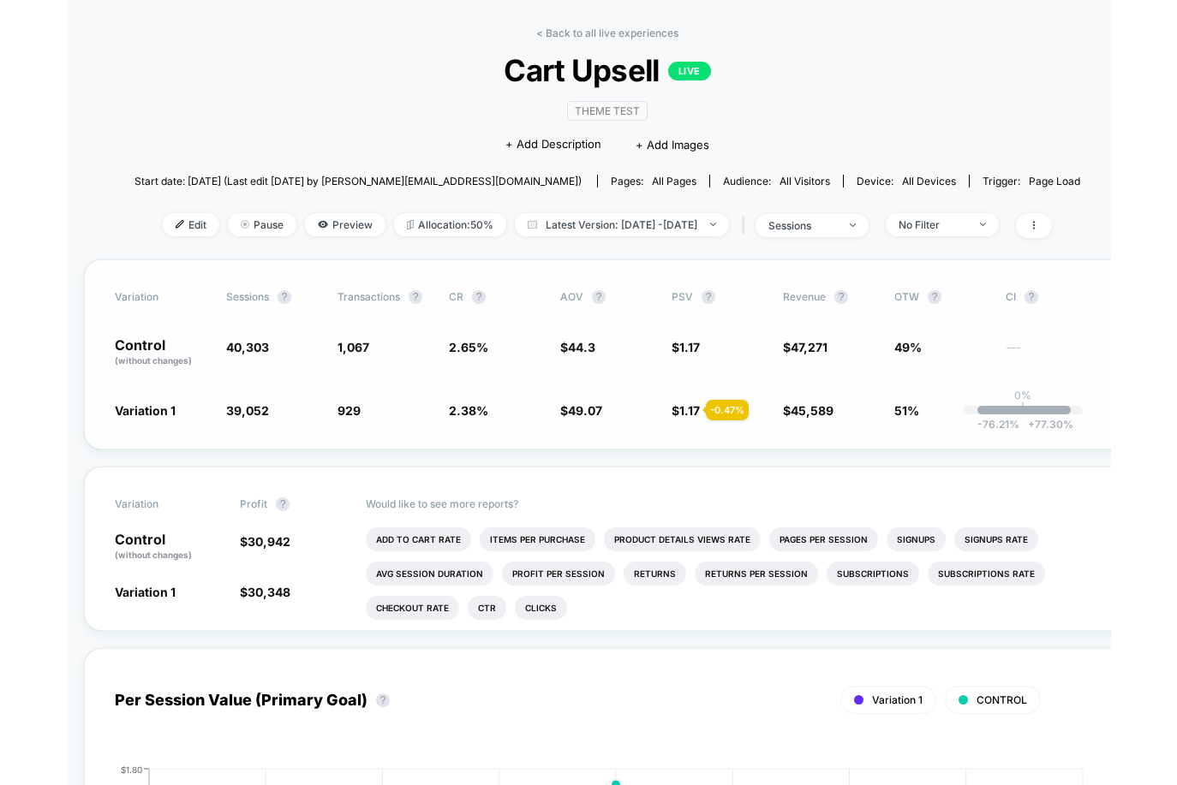
scroll to position [63, 0]
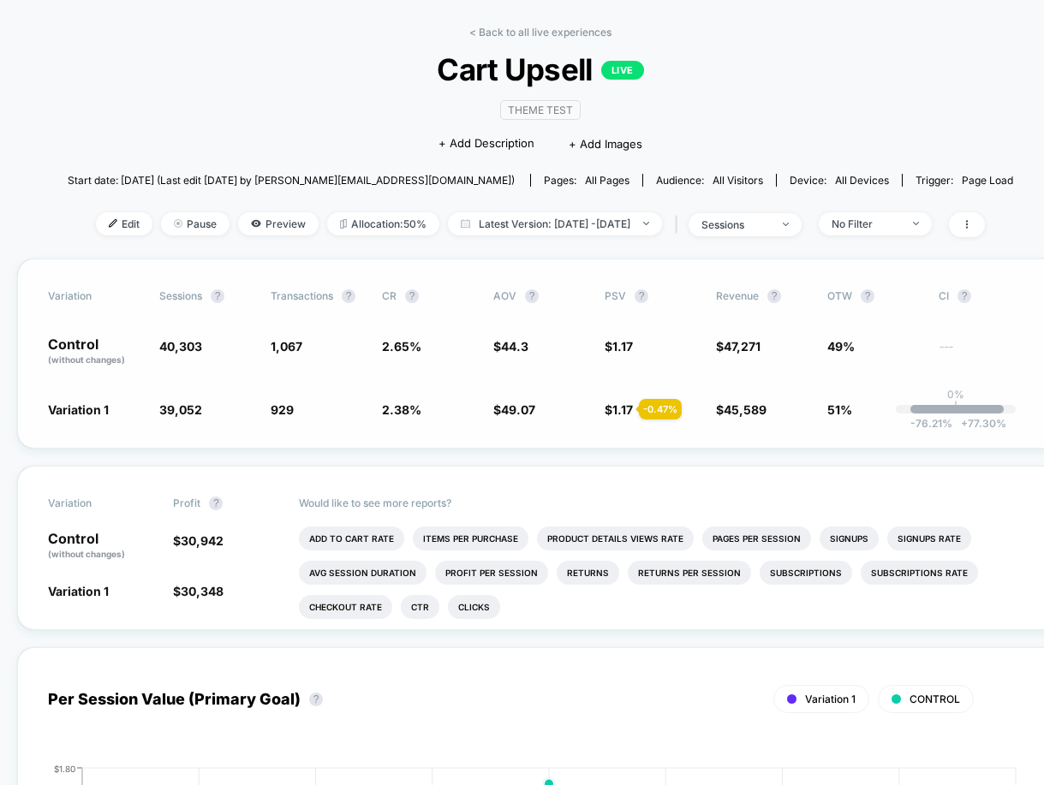
click at [743, 339] on span "47,271" at bounding box center [742, 346] width 37 height 15
click at [911, 125] on div "< Back to all live experiences Cart Upsell LIVE Theme Test Click to edit experi…" at bounding box center [540, 142] width 945 height 233
click at [874, 86] on span "Cart Upsell LIVE" at bounding box center [540, 69] width 850 height 36
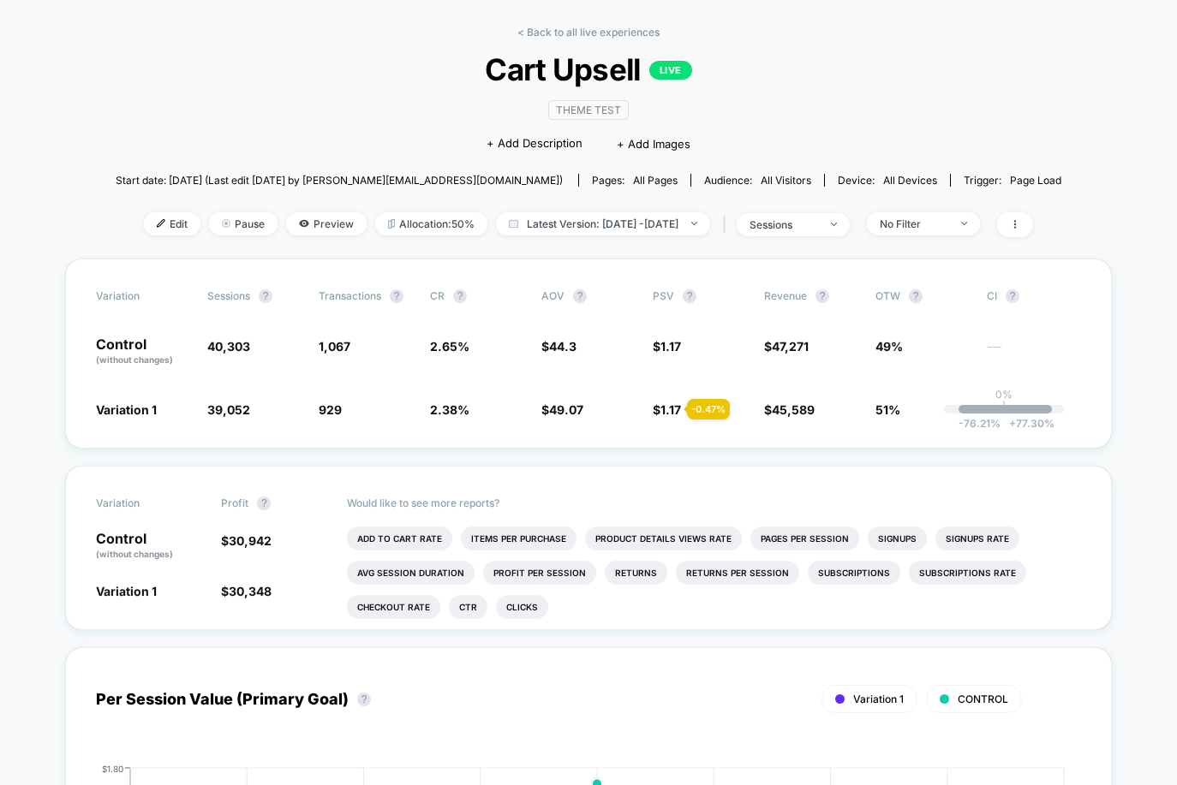
click at [582, 29] on link "< Back to all live experiences" at bounding box center [588, 32] width 142 height 13
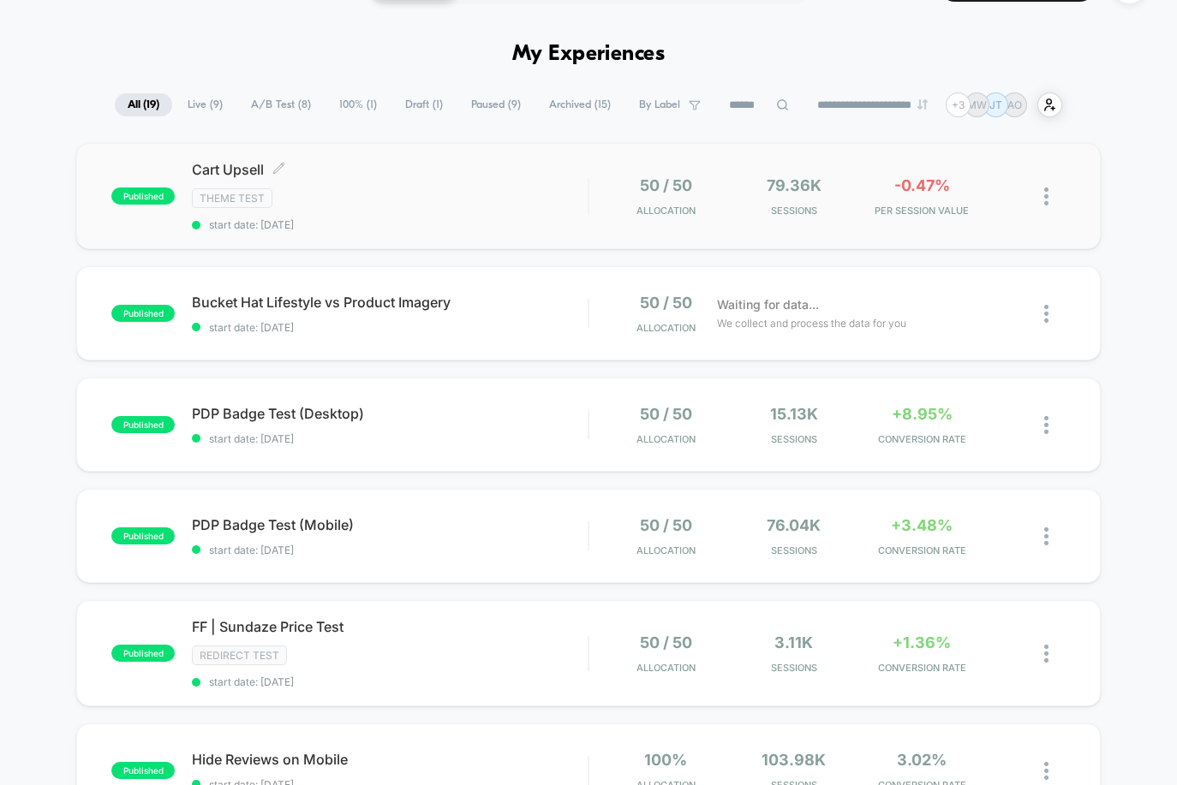
scroll to position [58, 0]
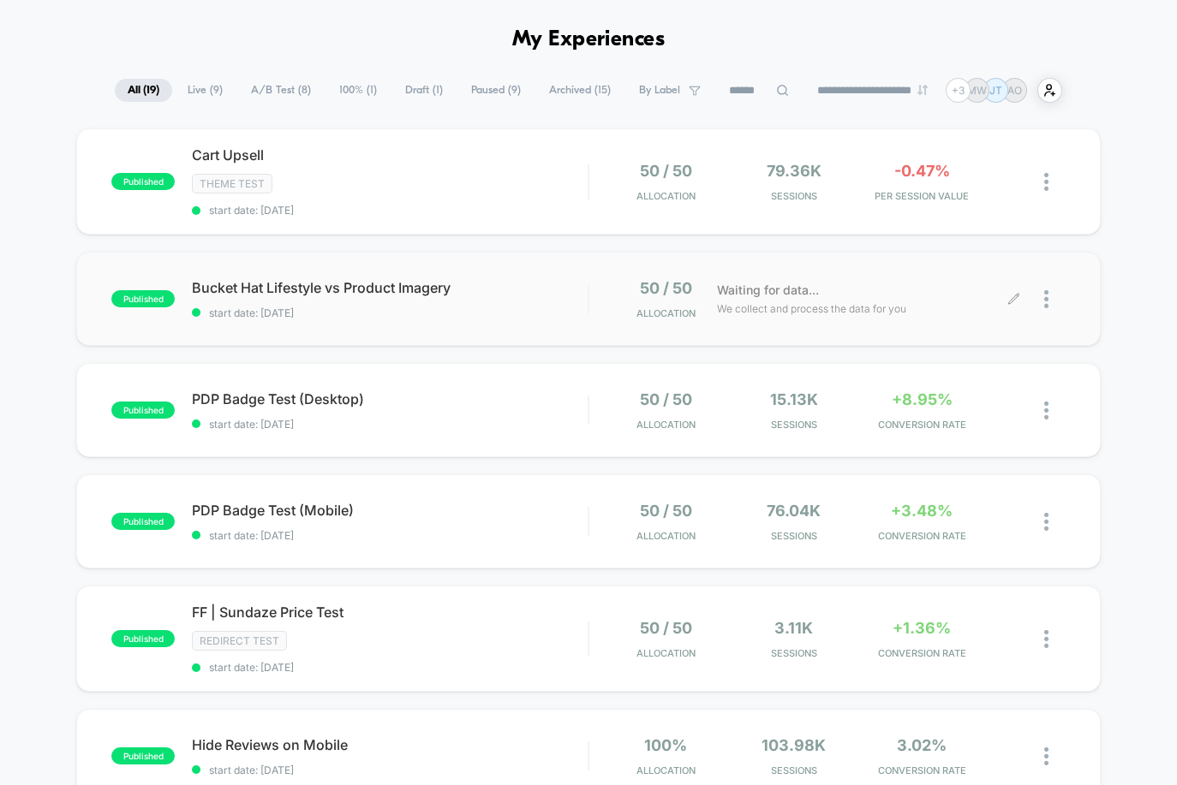
click at [1043, 299] on div at bounding box center [1054, 299] width 21 height 40
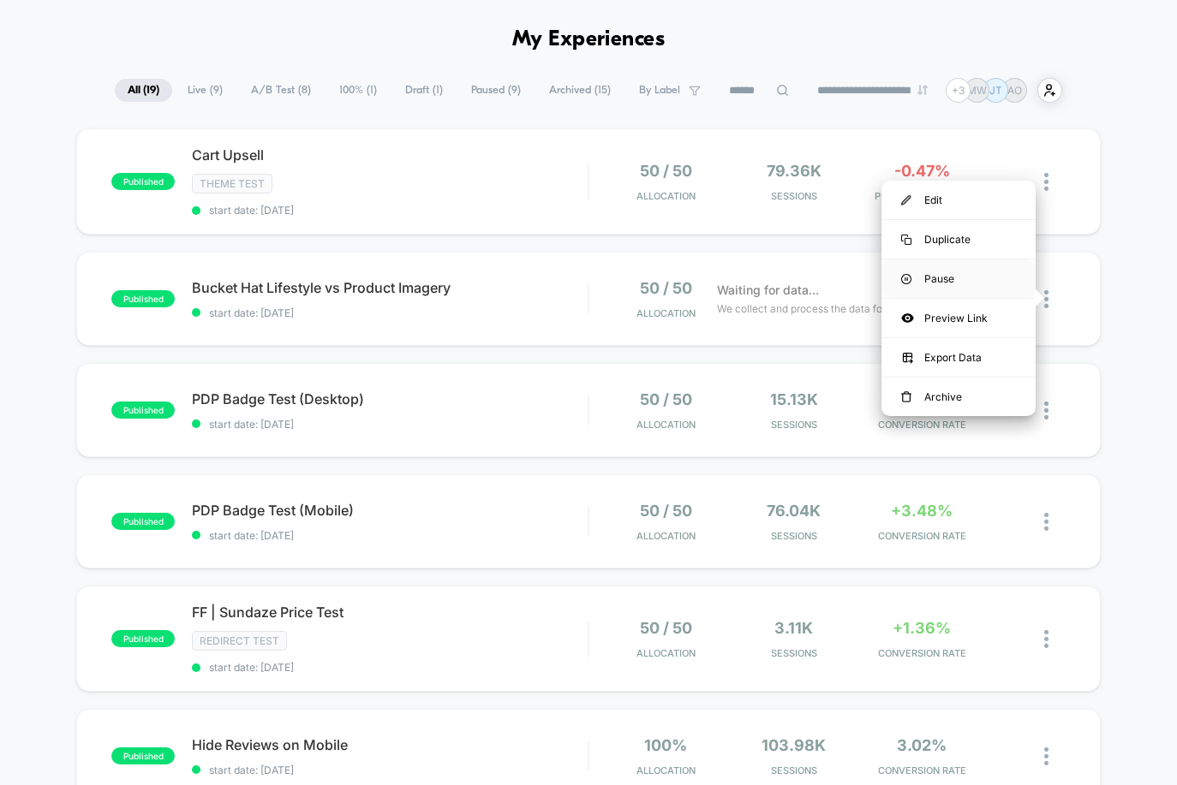
click at [949, 282] on div "Pause" at bounding box center [958, 278] width 154 height 39
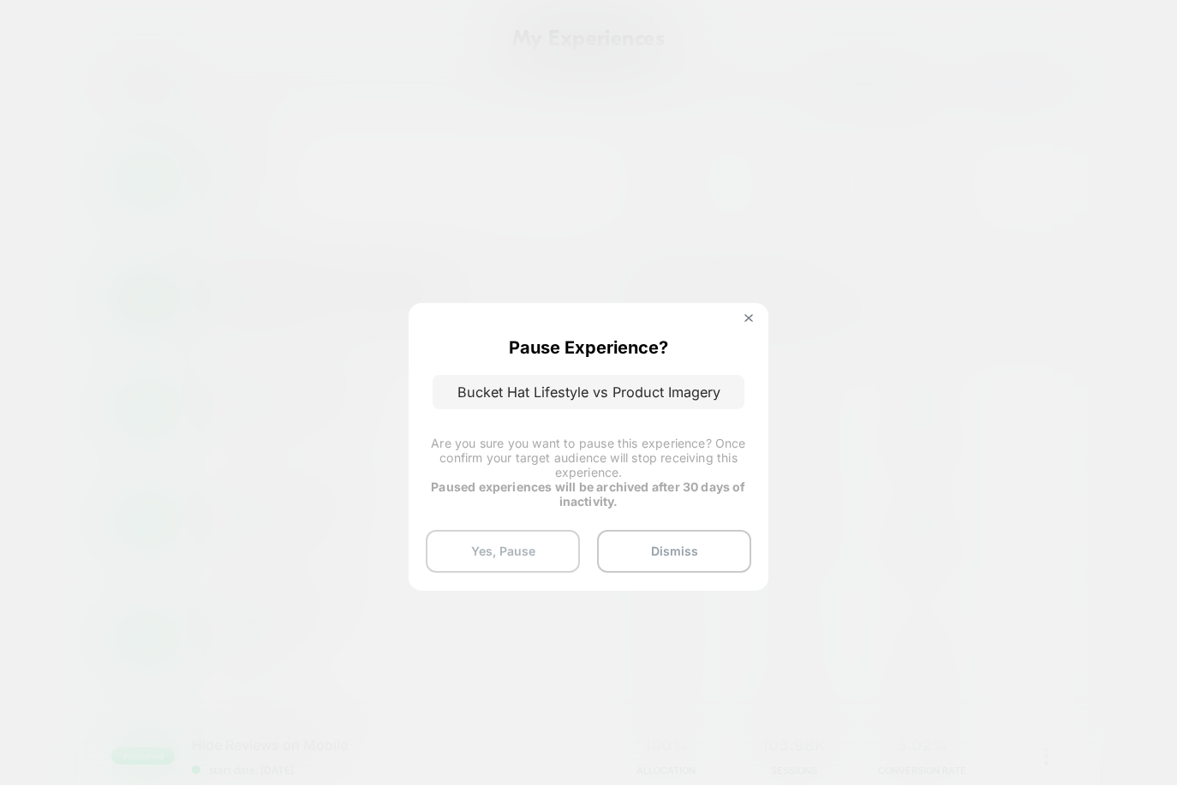
click at [530, 541] on button "Yes, Pause" at bounding box center [503, 551] width 154 height 43
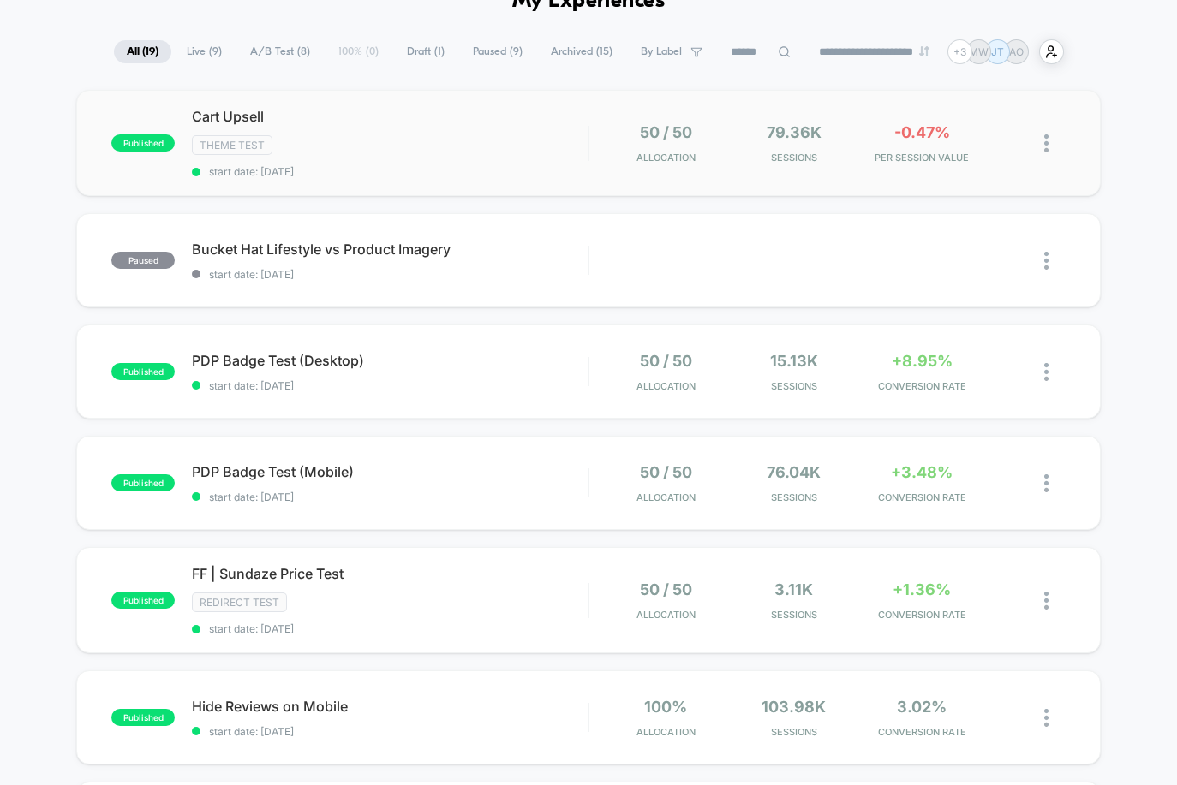
scroll to position [0, 0]
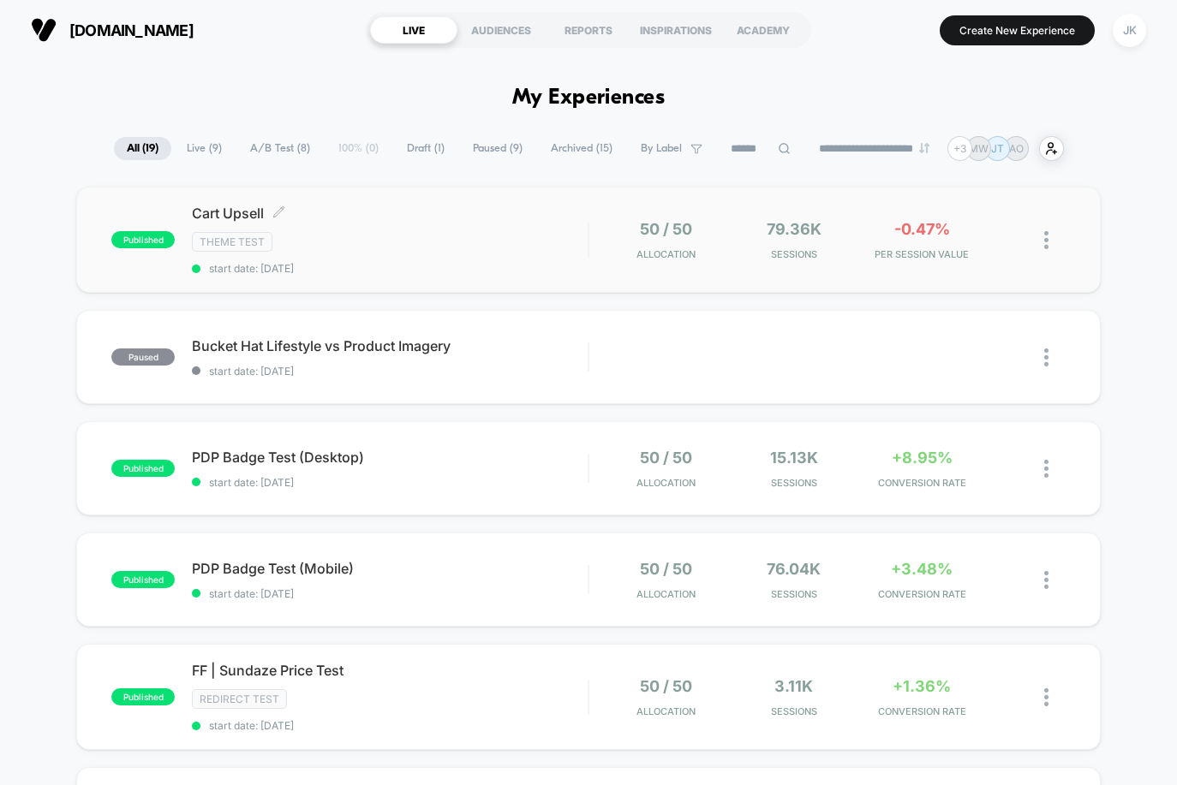
click at [246, 206] on span "Cart Upsell Click to edit experience details" at bounding box center [390, 213] width 396 height 17
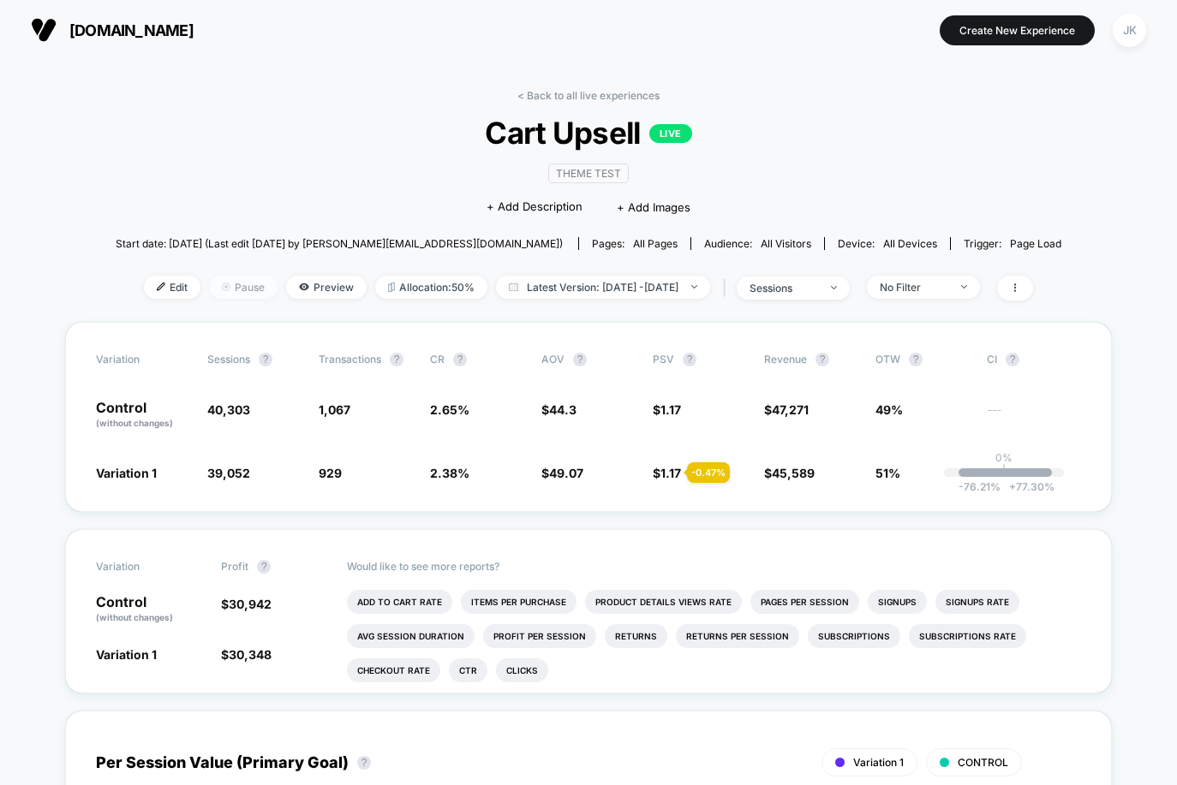
click at [213, 283] on span "Pause" at bounding box center [243, 287] width 69 height 23
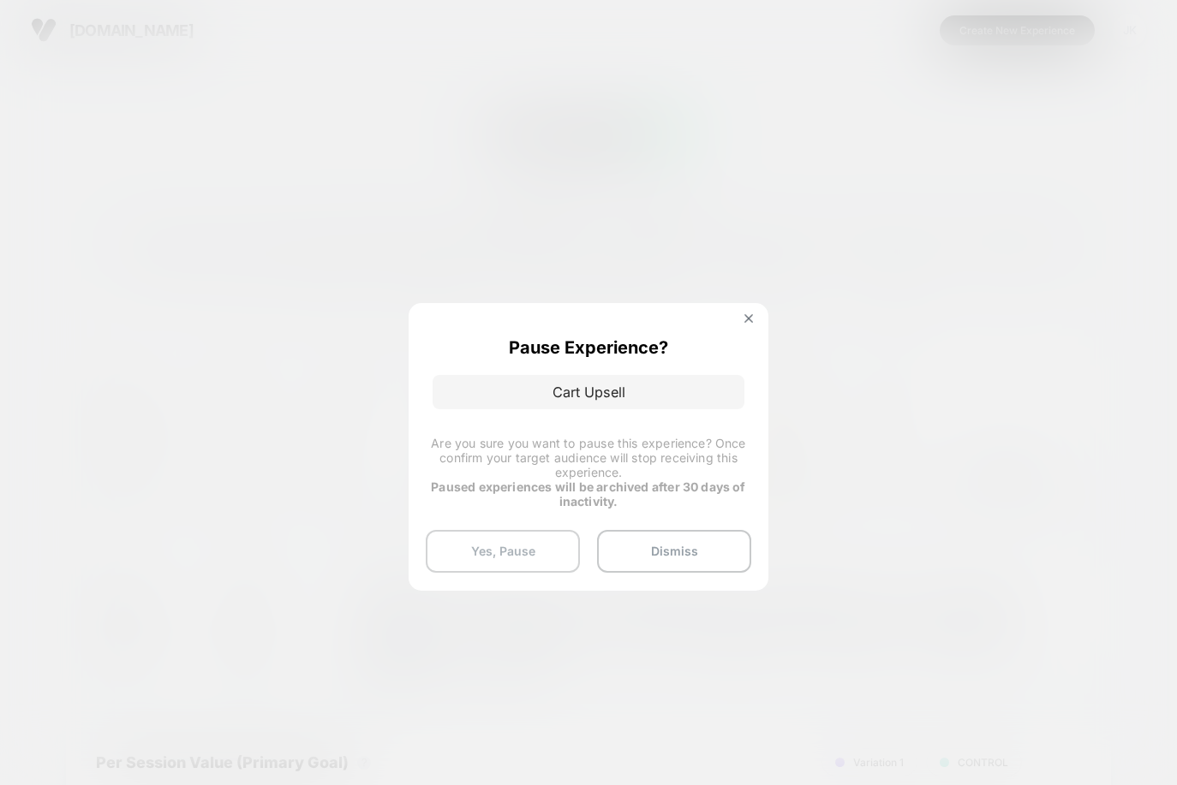
click at [535, 547] on button "Yes, Pause" at bounding box center [503, 551] width 154 height 43
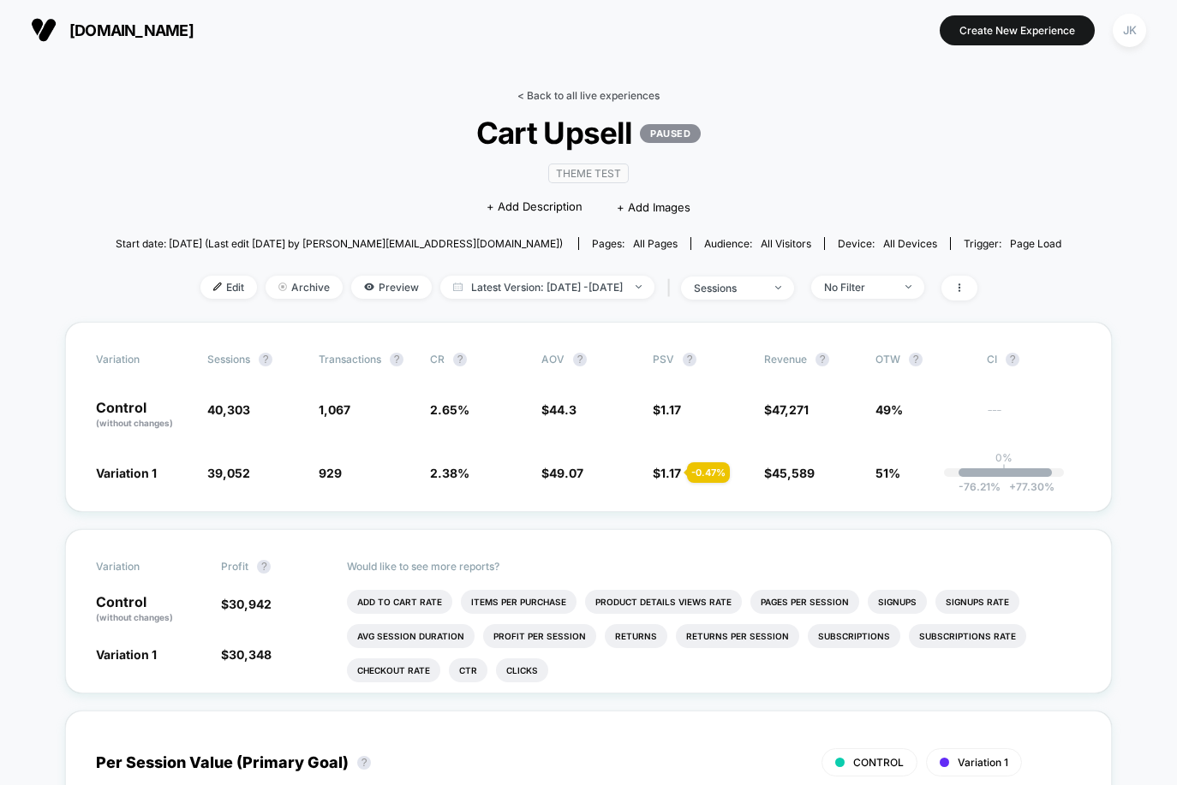
click at [558, 97] on link "< Back to all live experiences" at bounding box center [588, 95] width 142 height 13
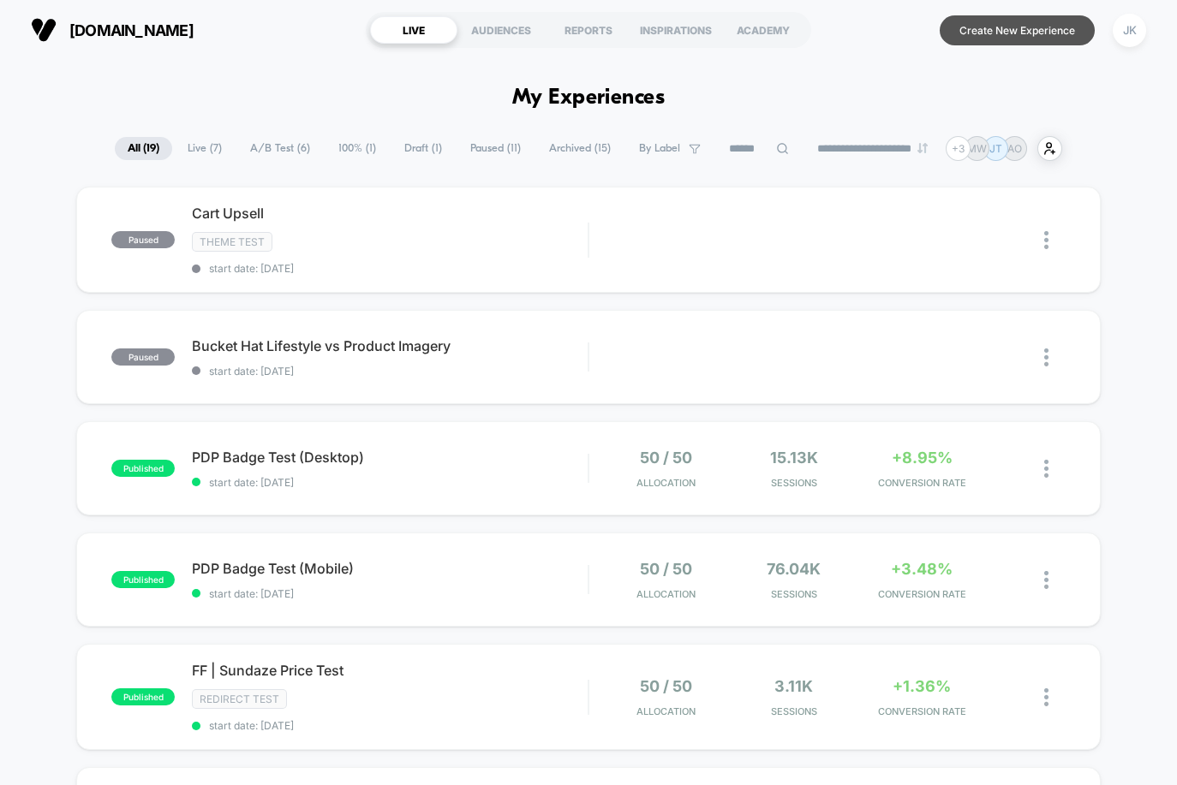
click at [1005, 29] on button "Create New Experience" at bounding box center [1016, 30] width 155 height 30
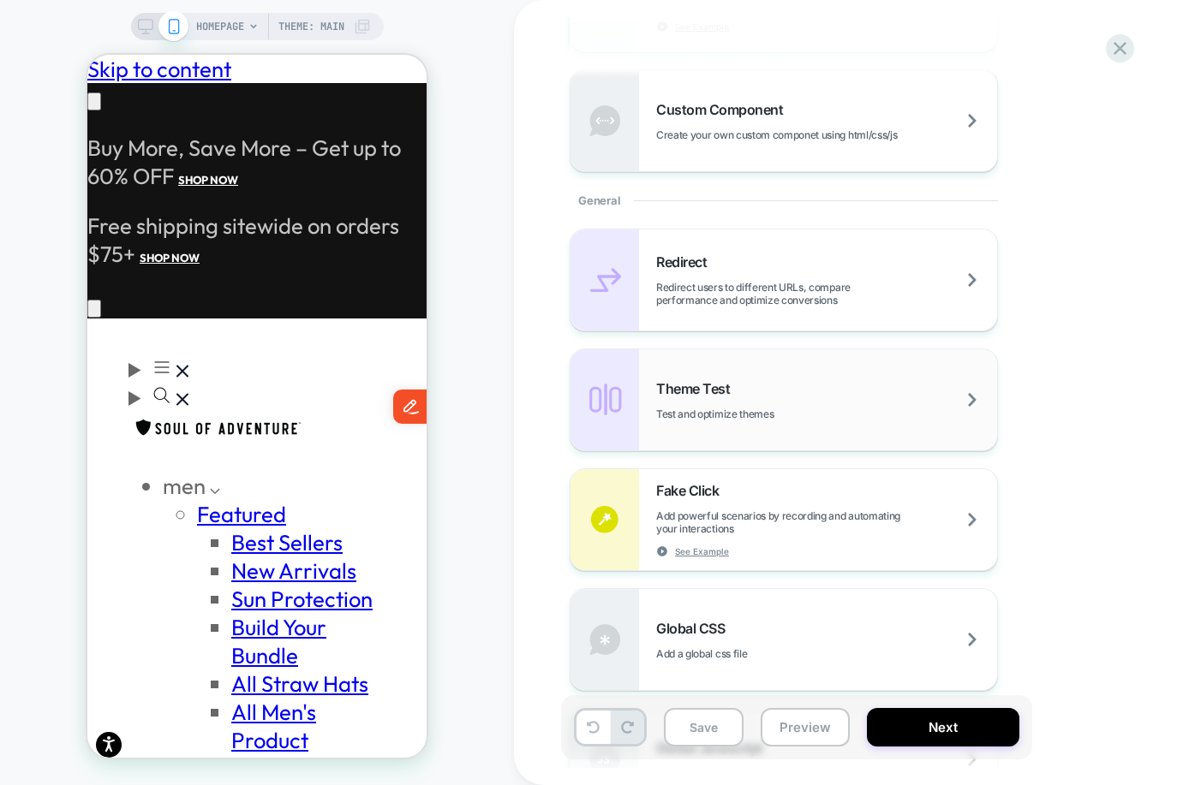
scroll to position [602, 0]
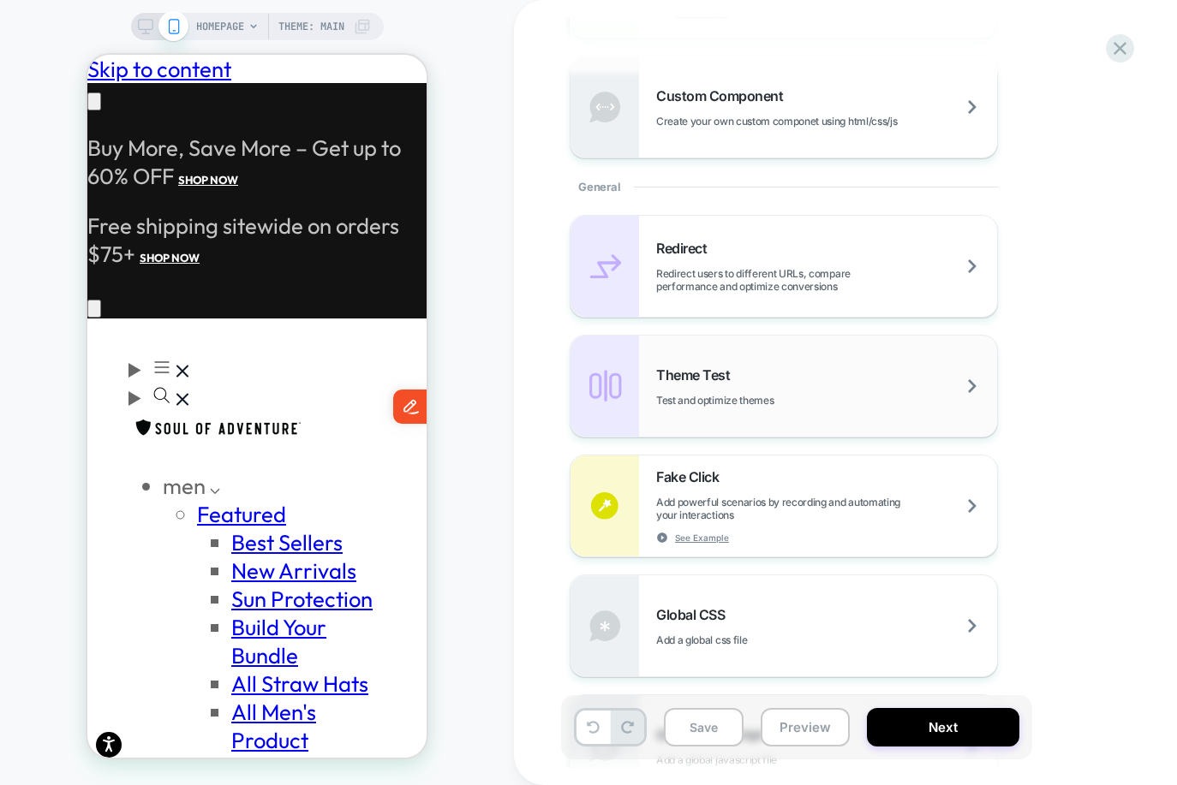
click at [721, 392] on div "Theme Test Test and optimize themes" at bounding box center [826, 387] width 341 height 40
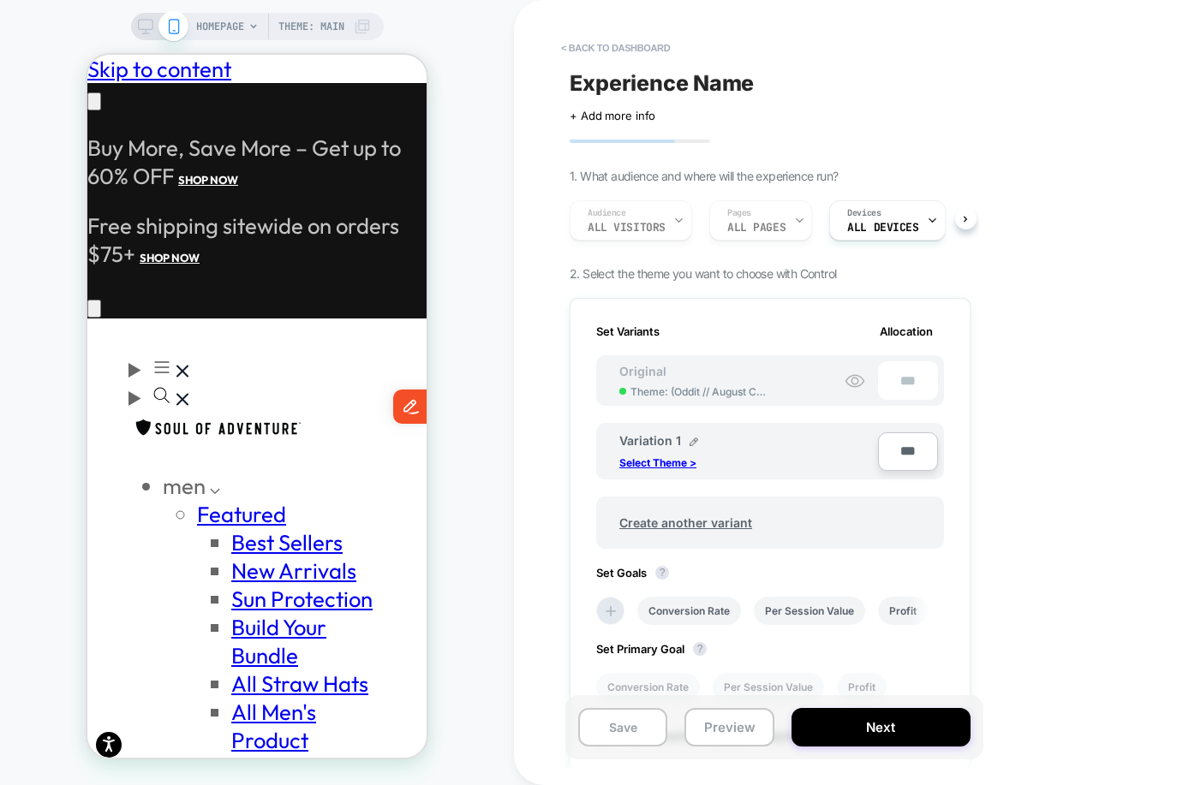
scroll to position [0, 2]
click at [692, 462] on p "Select Theme >" at bounding box center [657, 462] width 77 height 13
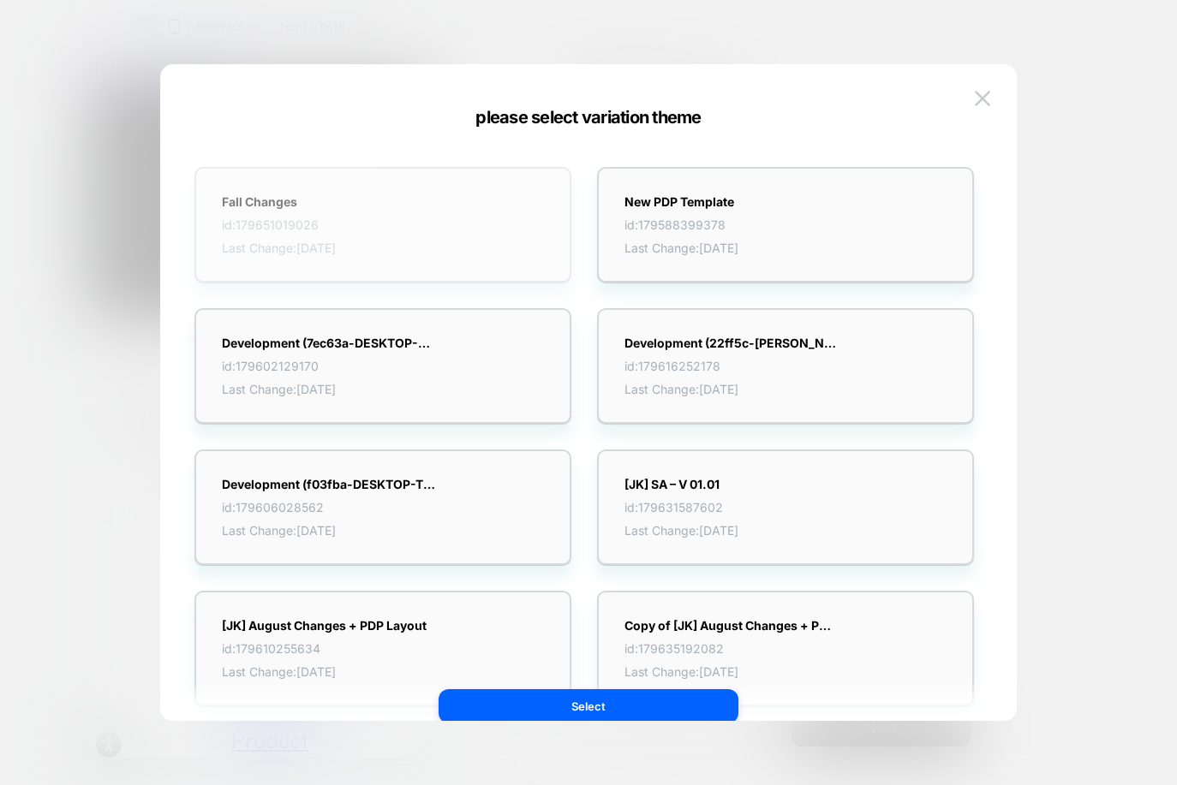
click at [395, 242] on div "Fall Changes id: 179651019026 Last Change: [DATE]" at bounding box center [382, 225] width 377 height 116
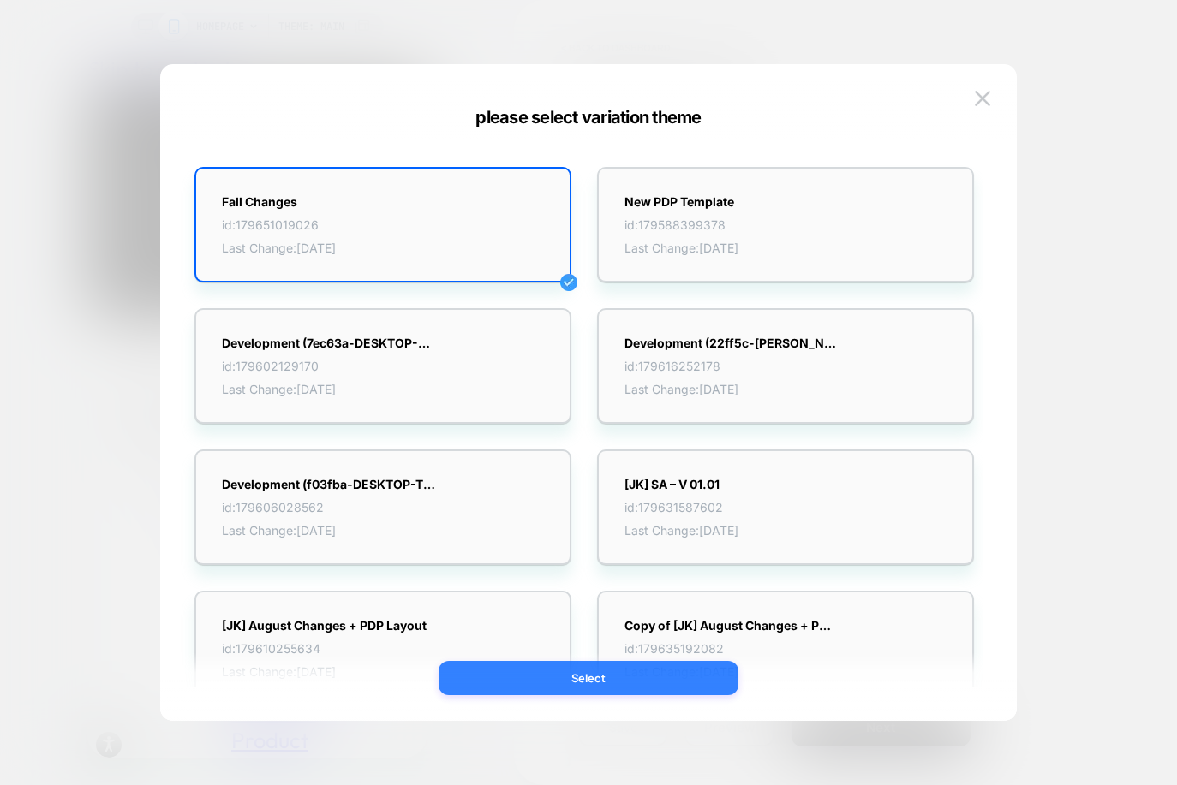
click at [563, 679] on button "Select" at bounding box center [588, 678] width 300 height 34
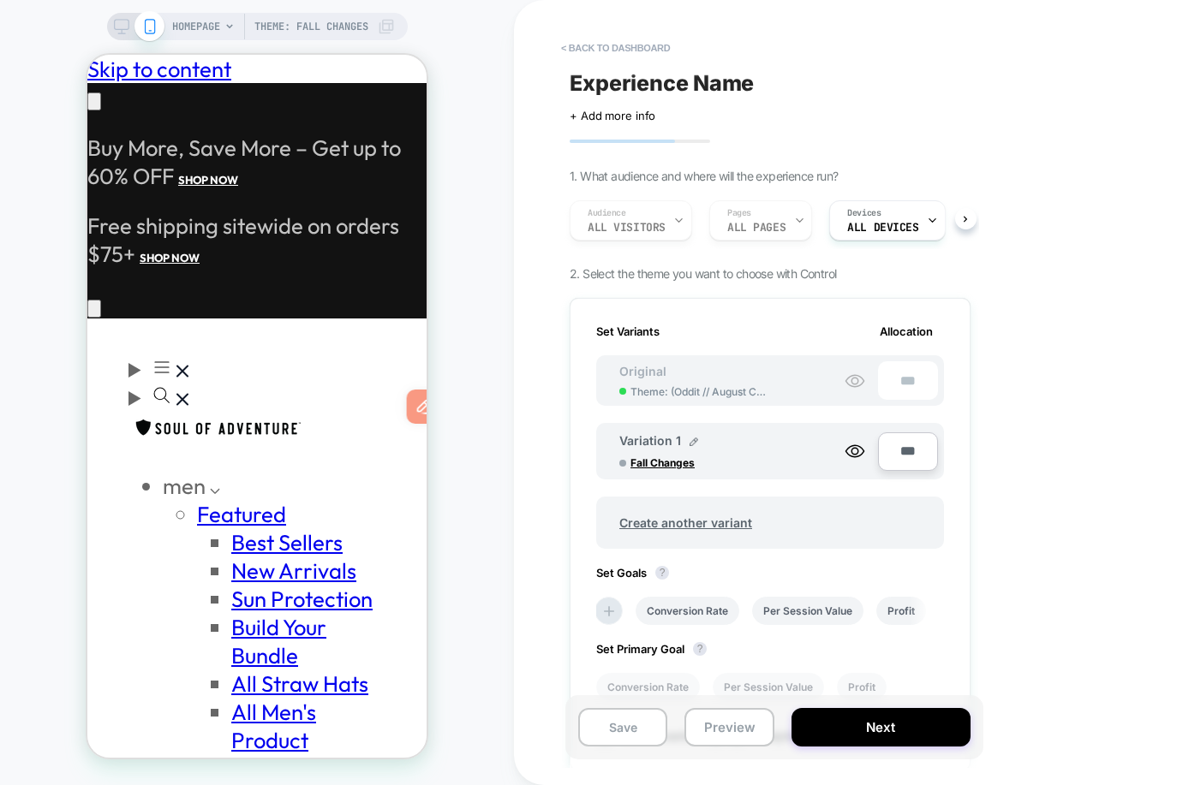
scroll to position [0, 0]
click at [626, 91] on span "Experience Name" at bounding box center [662, 83] width 184 height 26
type textarea "**********"
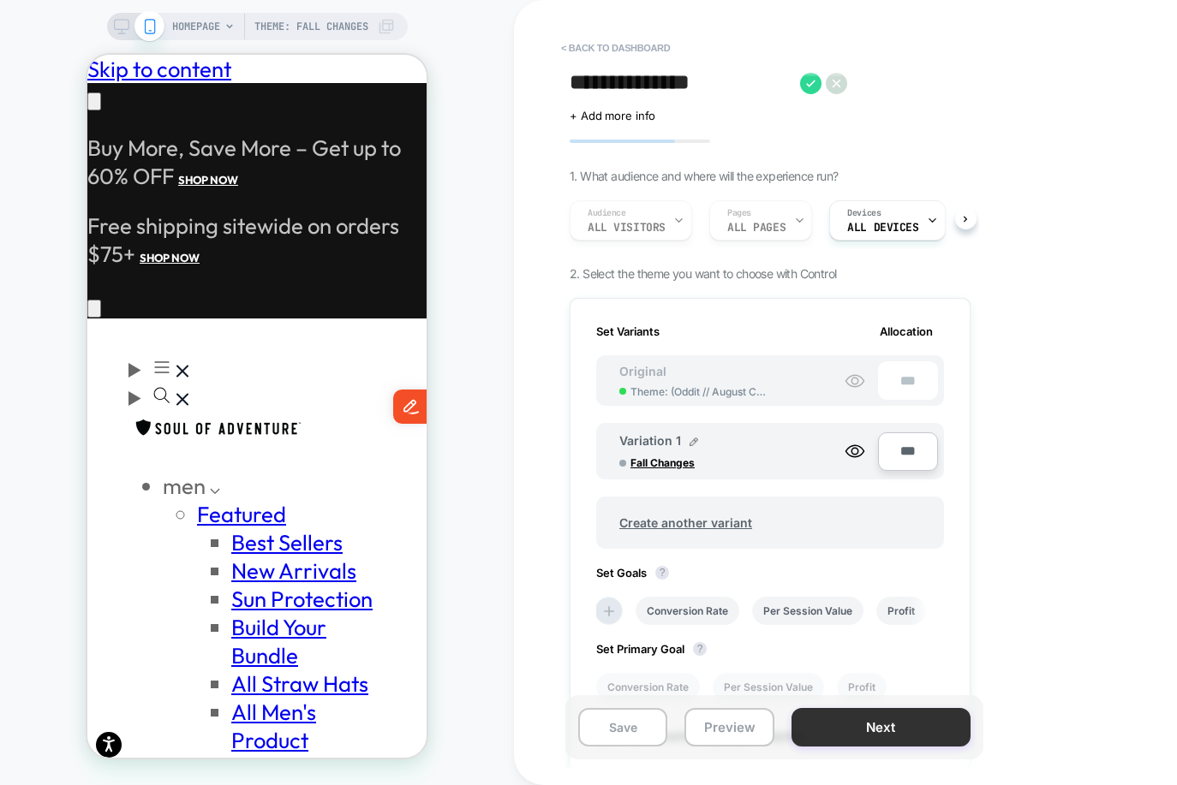
scroll to position [0, 267]
click at [886, 732] on button "Next" at bounding box center [880, 727] width 179 height 39
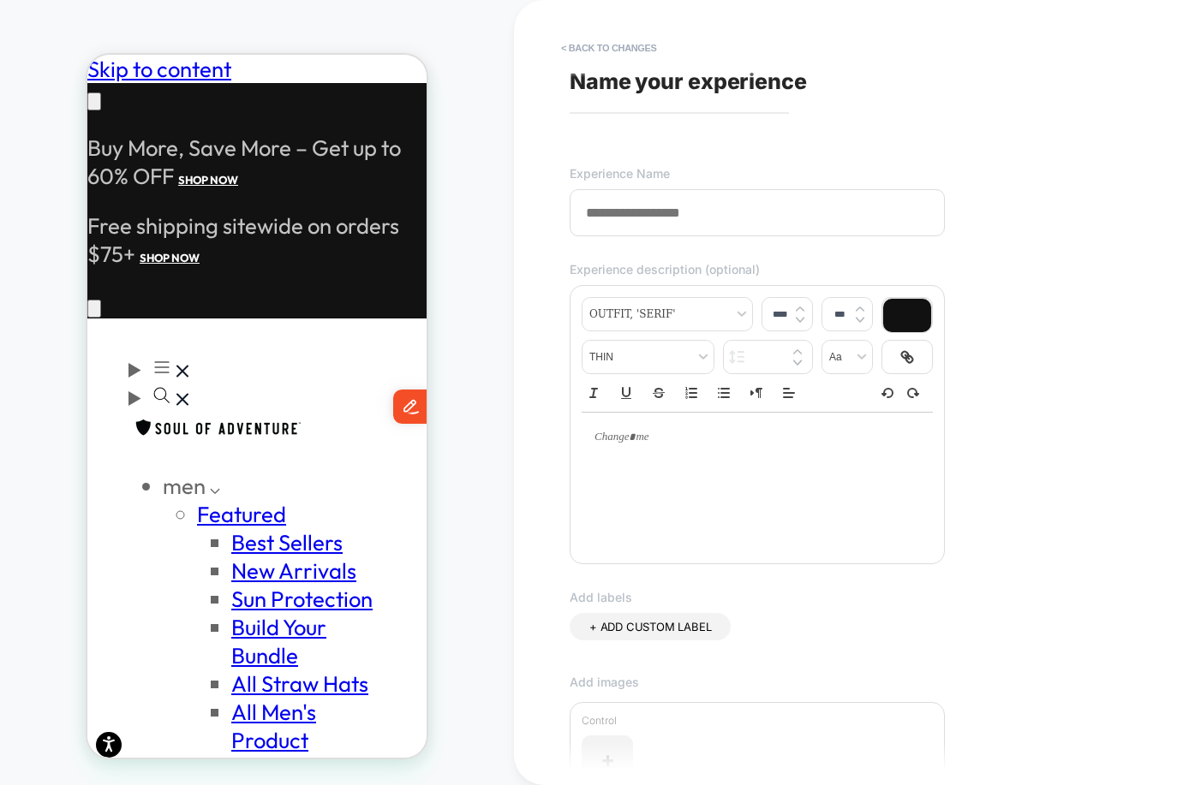
type input "*"
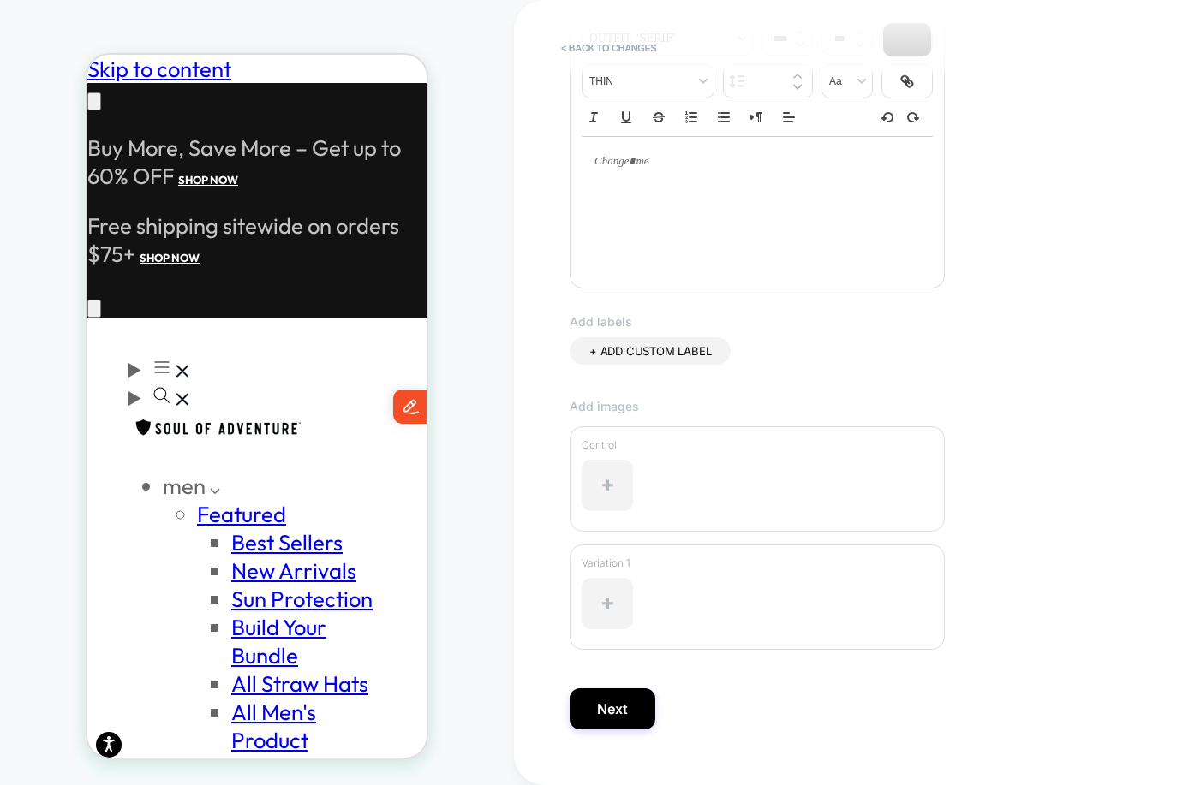
scroll to position [306, 0]
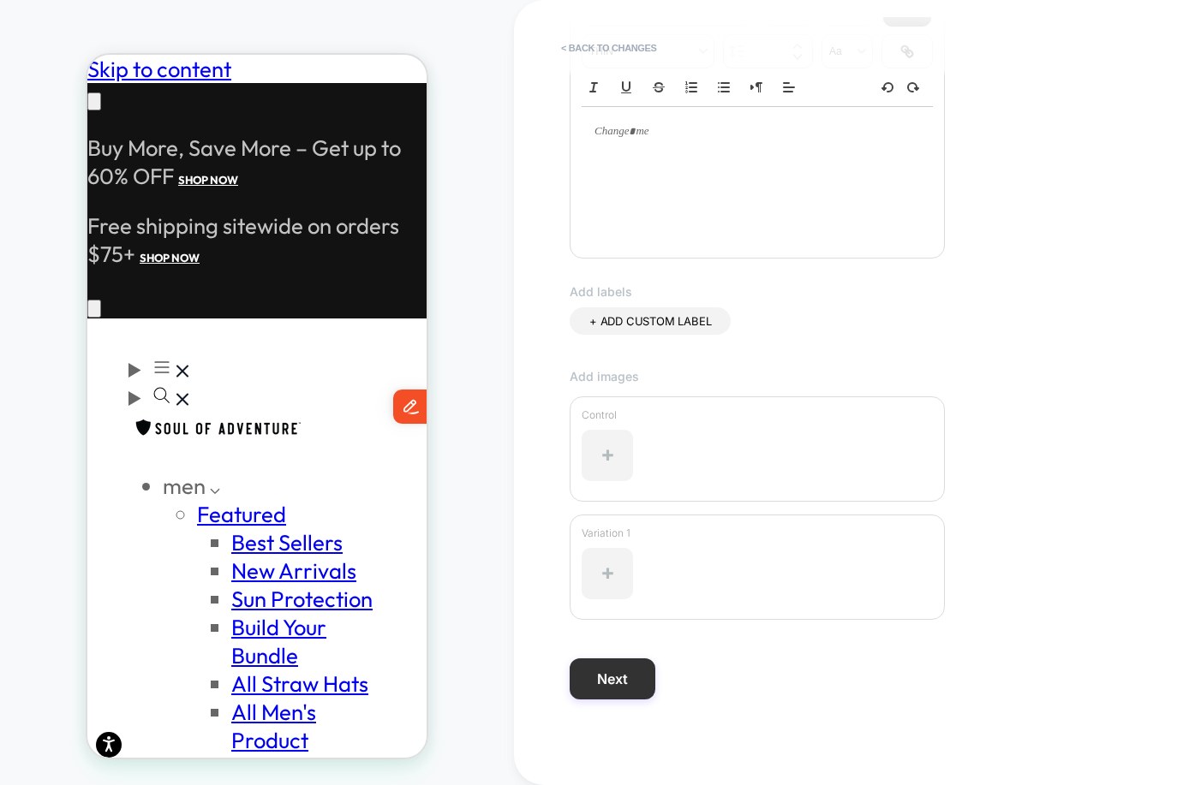
type input "**********"
click at [611, 674] on button "Next" at bounding box center [613, 679] width 86 height 41
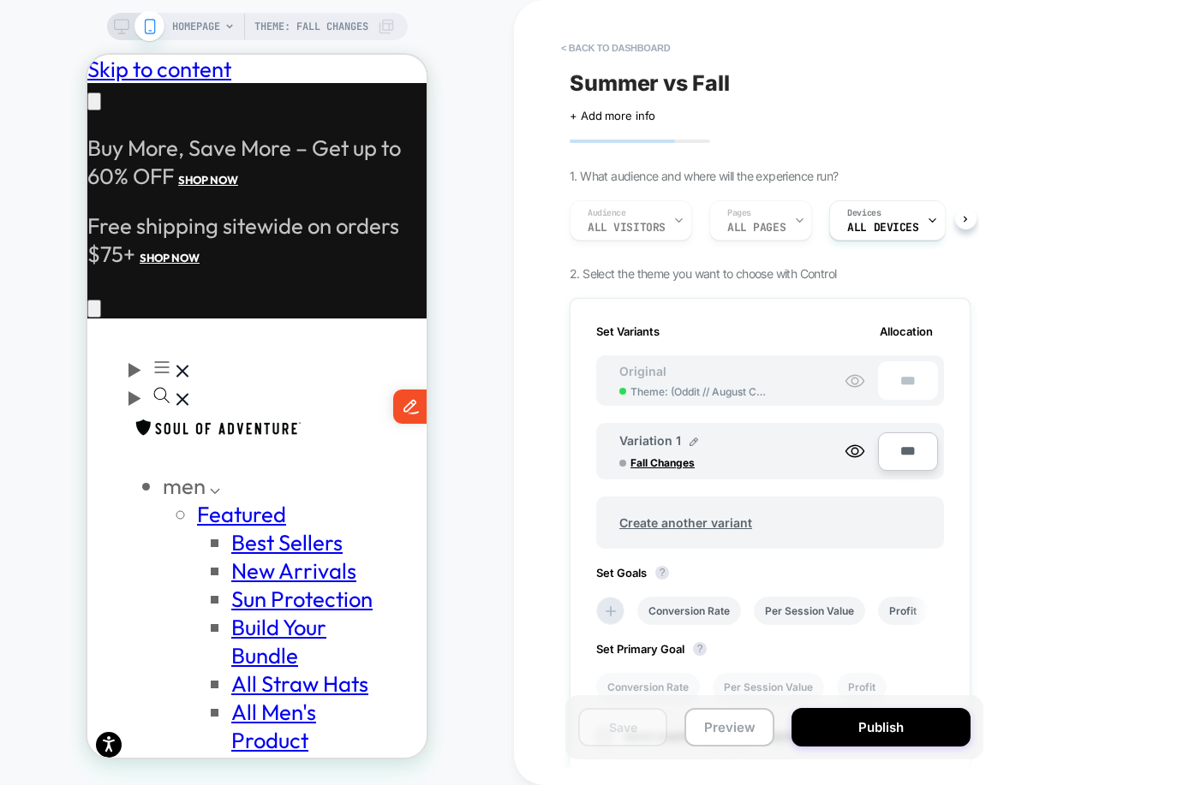
scroll to position [0, 2]
click at [894, 727] on button "Publish" at bounding box center [880, 727] width 179 height 39
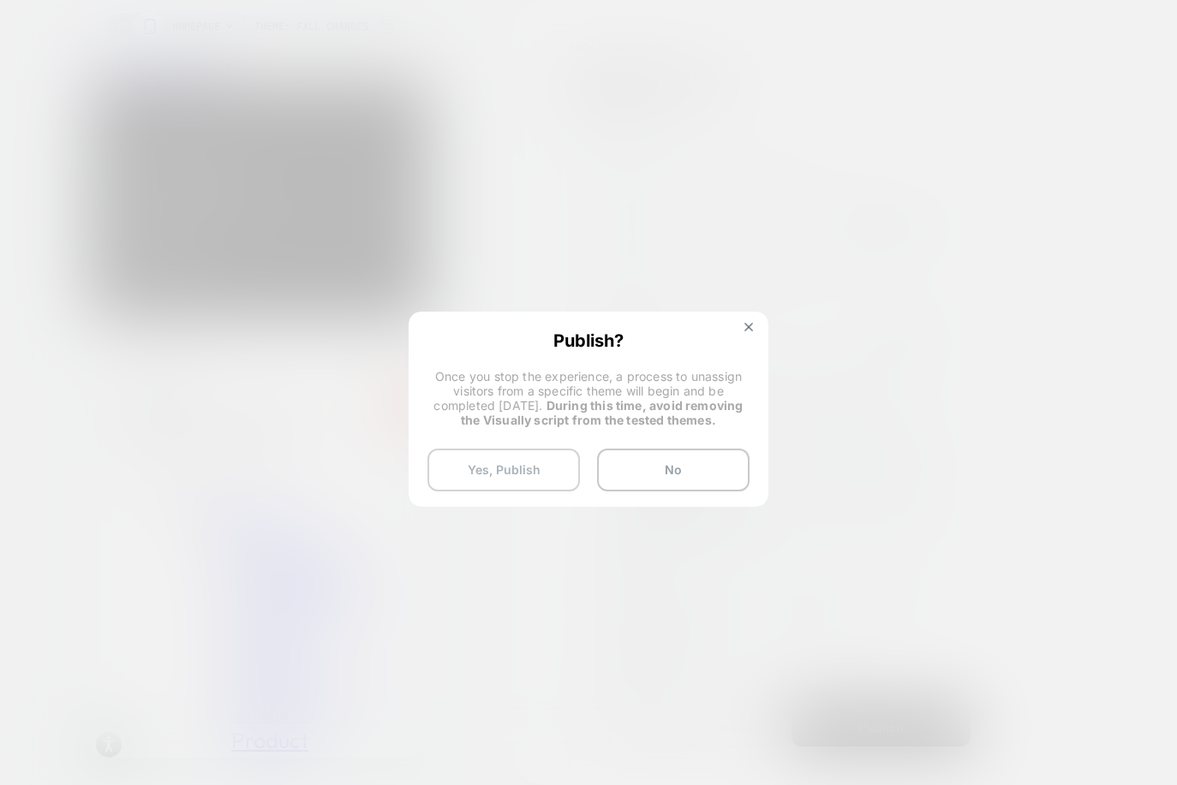
click at [532, 467] on button "Yes, Publish" at bounding box center [503, 470] width 152 height 43
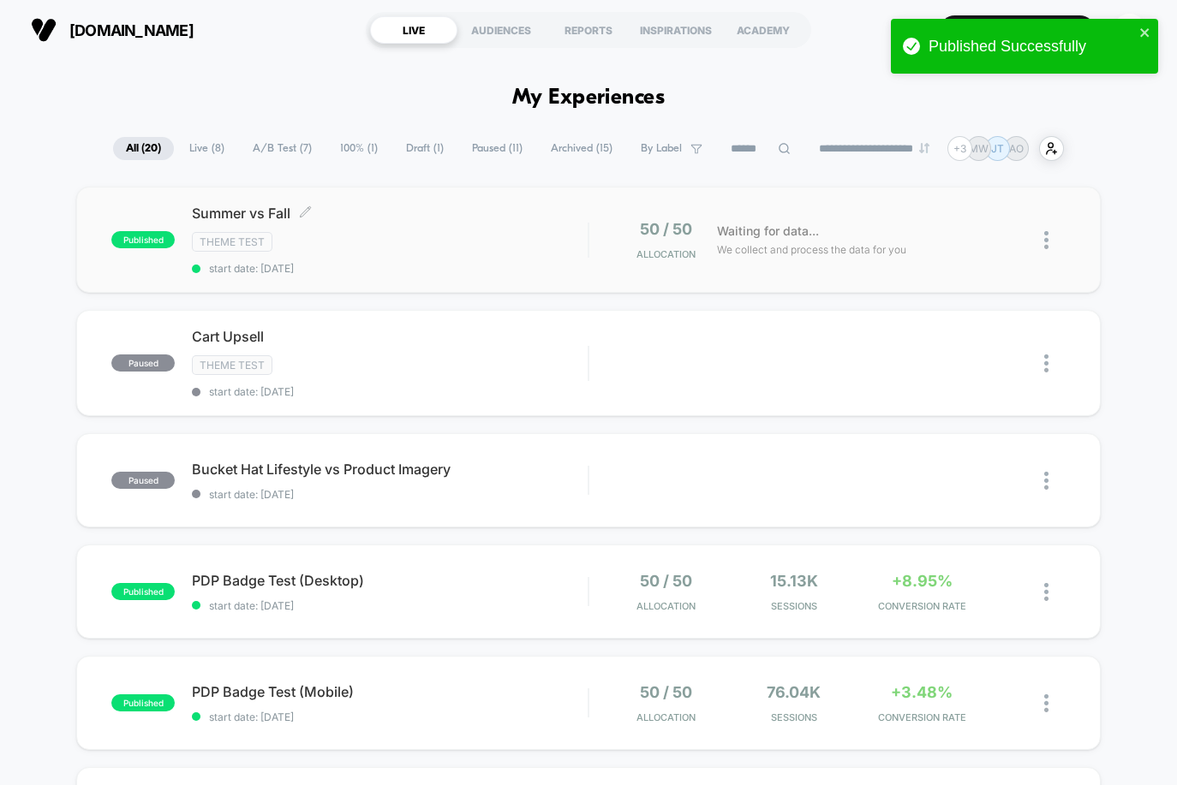
click at [307, 232] on div "Theme Test" at bounding box center [390, 242] width 396 height 20
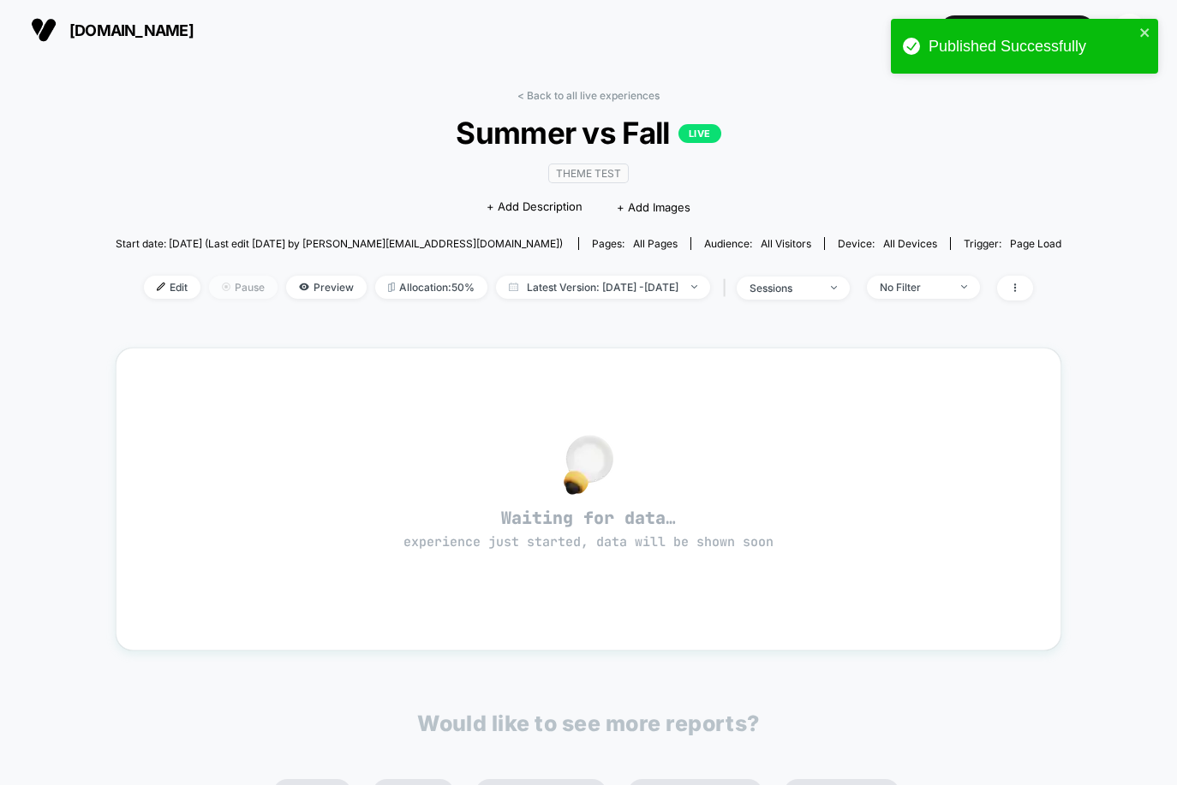
click at [224, 289] on span "Pause" at bounding box center [243, 287] width 69 height 23
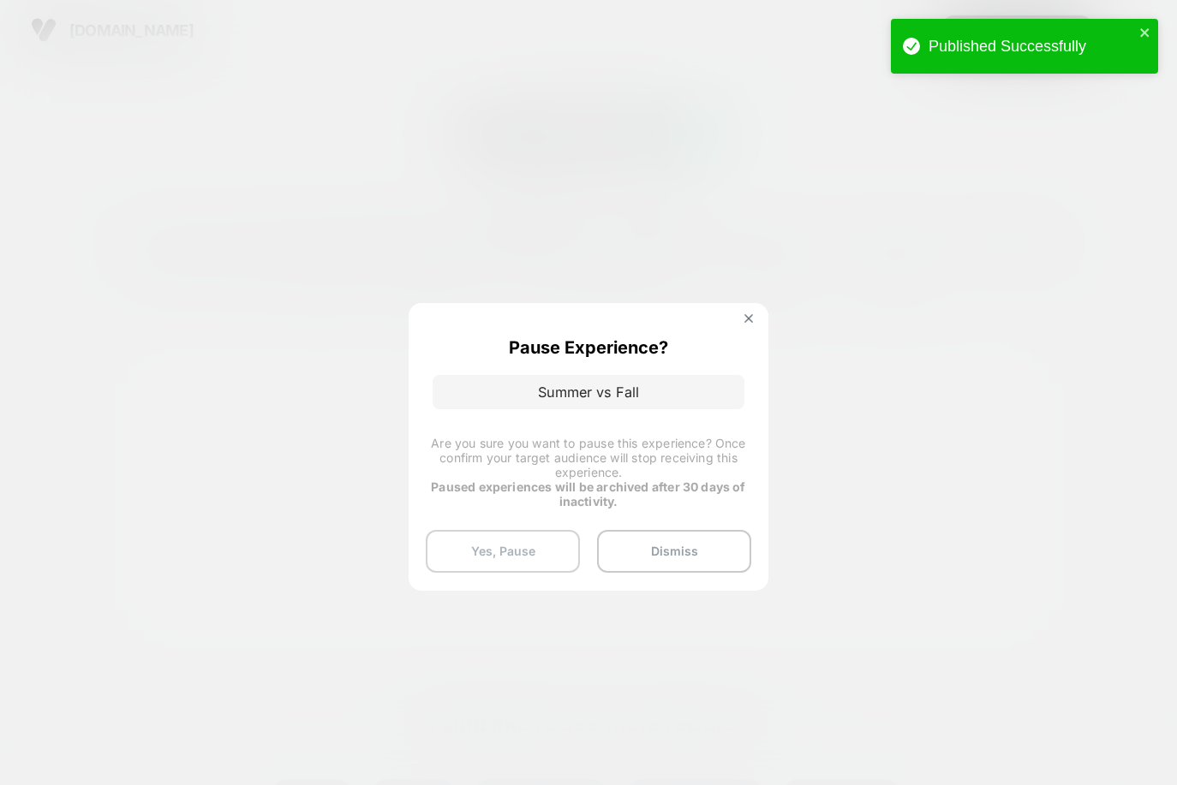
click at [522, 546] on button "Yes, Pause" at bounding box center [503, 551] width 154 height 43
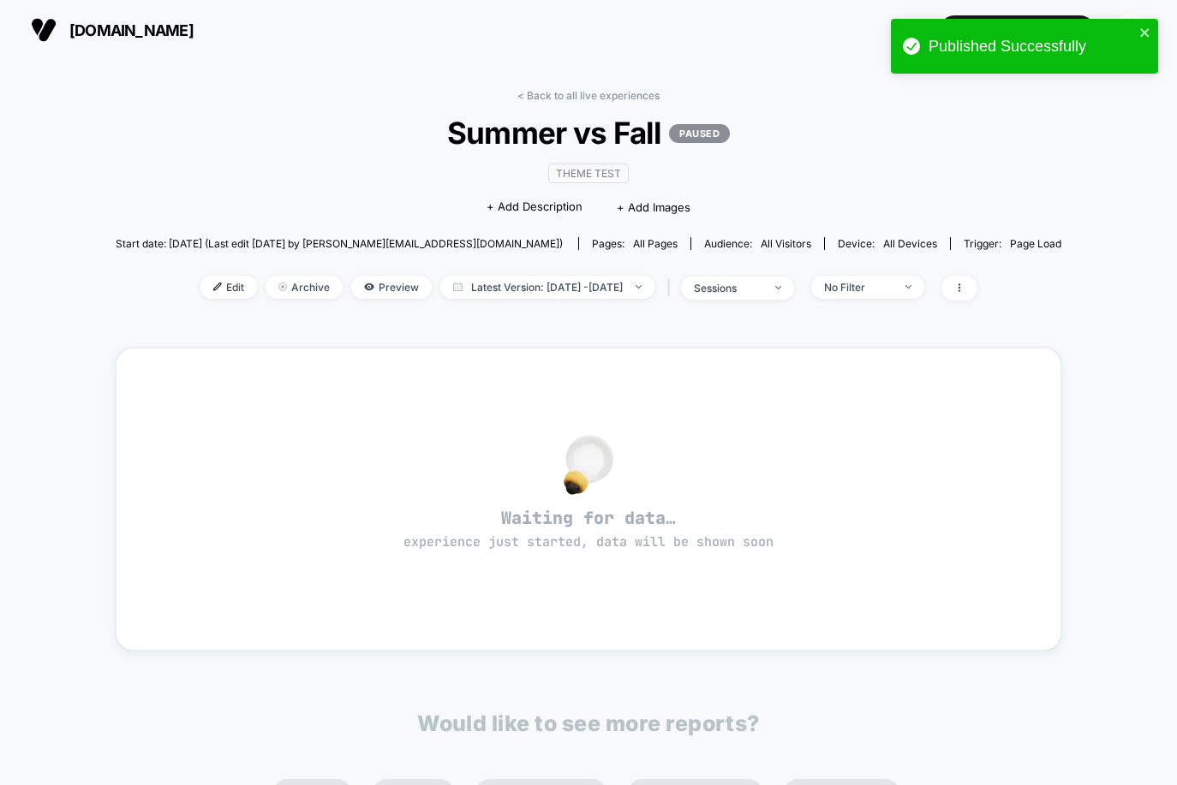
click at [551, 104] on div "< Back to all live experiences Summer vs Fall PAUSED Theme Test Click to edit e…" at bounding box center [588, 205] width 945 height 233
click at [547, 91] on link "< Back to all live experiences" at bounding box center [588, 95] width 142 height 13
